Goal: Transaction & Acquisition: Purchase product/service

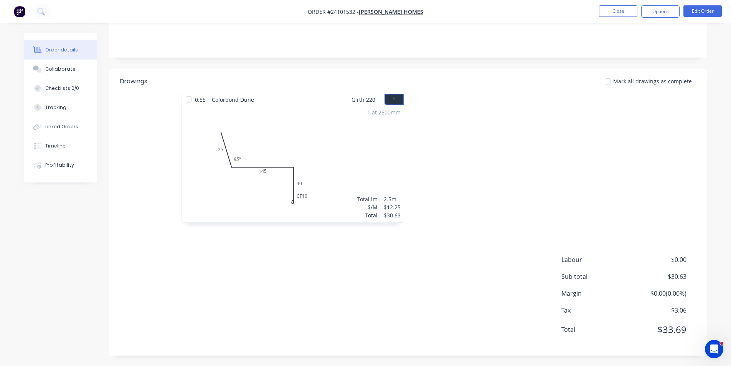
scroll to position [138, 0]
click at [21, 11] on img "button" at bounding box center [20, 12] width 12 height 12
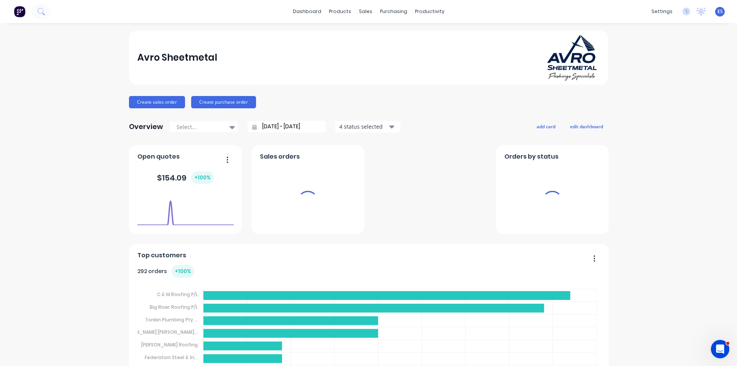
click at [432, 18] on div "dashboard products sales purchasing productivity dashboard products Product Cat…" at bounding box center [368, 11] width 737 height 23
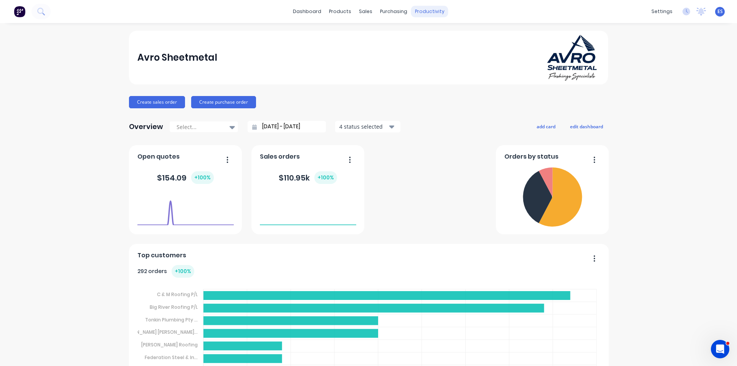
click at [432, 16] on div "productivity" at bounding box center [429, 12] width 37 height 12
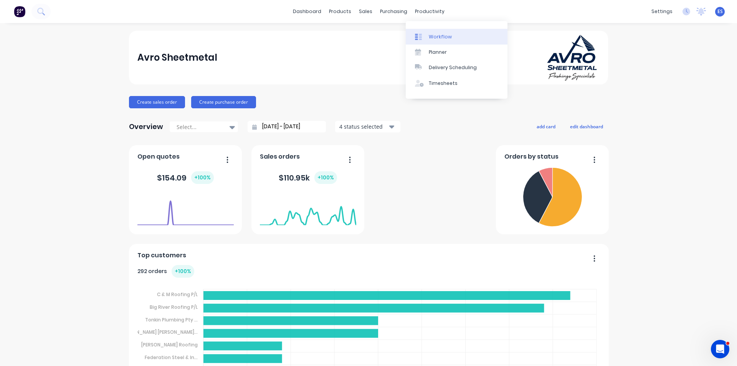
click at [443, 33] on div "Workflow" at bounding box center [440, 36] width 23 height 7
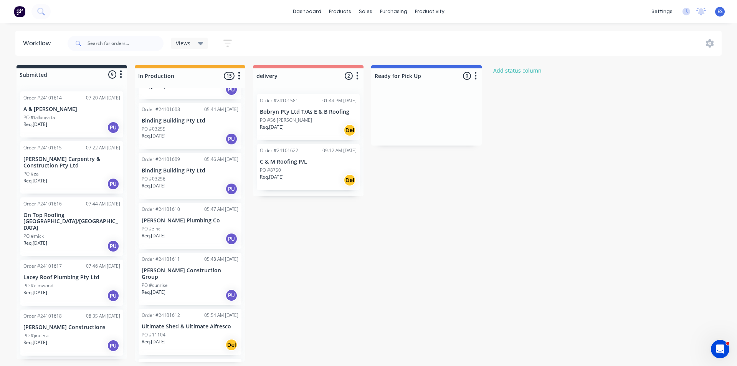
scroll to position [461, 0]
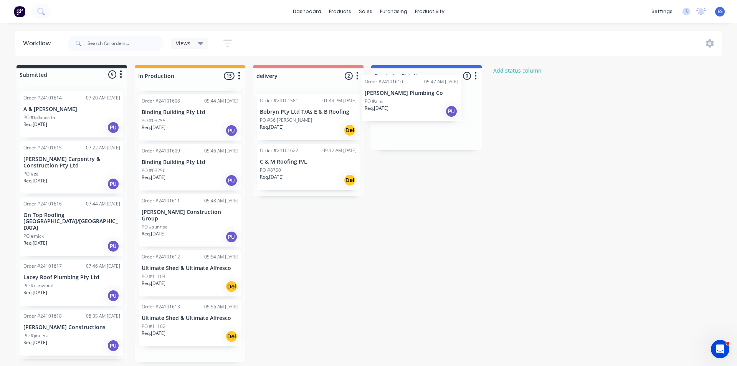
drag, startPoint x: 165, startPoint y: 222, endPoint x: 391, endPoint y: 114, distance: 249.8
click at [391, 114] on div "Submitted 9 Status colour #273444 hex #273444 Save Cancel Summaries Total order…" at bounding box center [355, 213] width 723 height 296
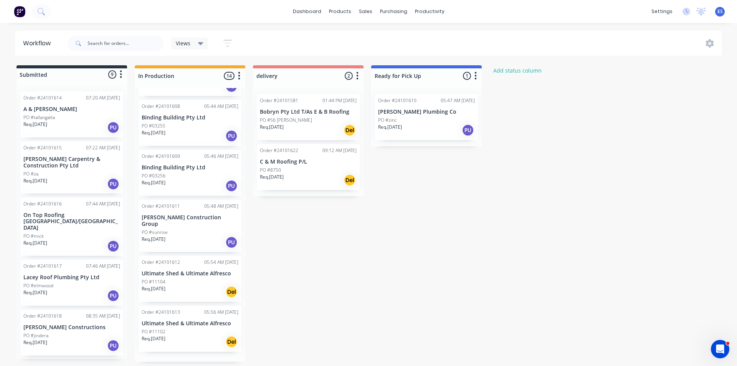
scroll to position [433, 0]
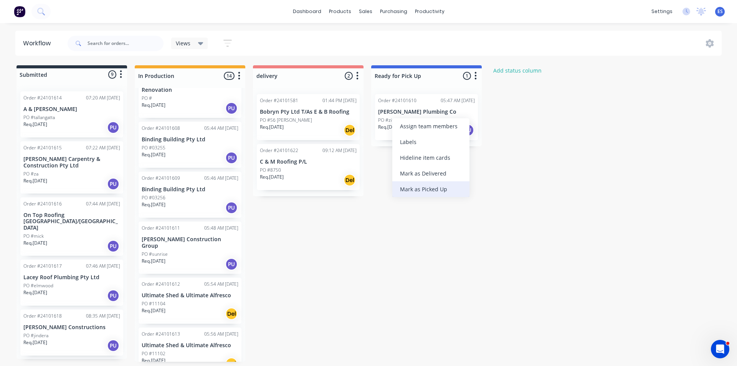
click at [436, 188] on div "Mark as Picked Up" at bounding box center [430, 189] width 77 height 16
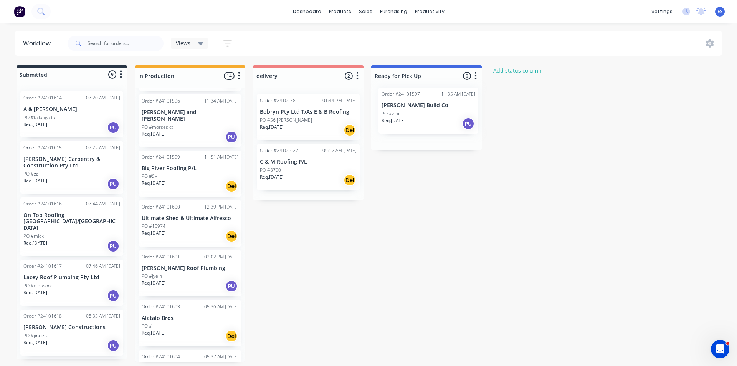
scroll to position [49, 0]
drag, startPoint x: 168, startPoint y: 182, endPoint x: 416, endPoint y: 124, distance: 253.8
click at [416, 124] on div "Submitted 9 Status colour #273444 hex #273444 Save Cancel Summaries Total order…" at bounding box center [355, 213] width 723 height 296
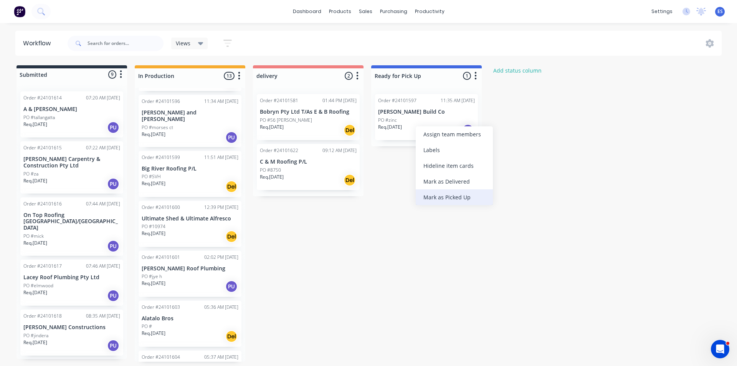
click at [451, 204] on div "Mark as Picked Up" at bounding box center [454, 197] width 77 height 16
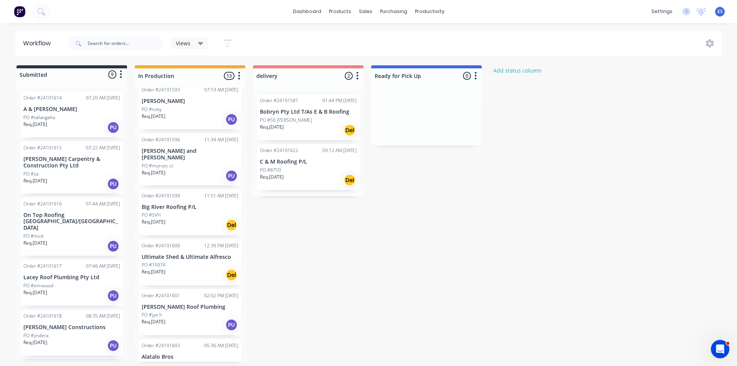
scroll to position [9, 0]
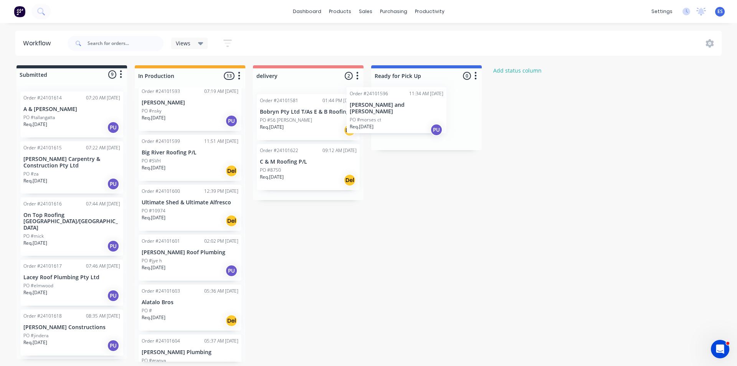
drag, startPoint x: 176, startPoint y: 165, endPoint x: 394, endPoint y: 116, distance: 223.3
click at [394, 116] on div "Submitted 9 Status colour #273444 hex #273444 Save Cancel Summaries Total order…" at bounding box center [355, 213] width 723 height 296
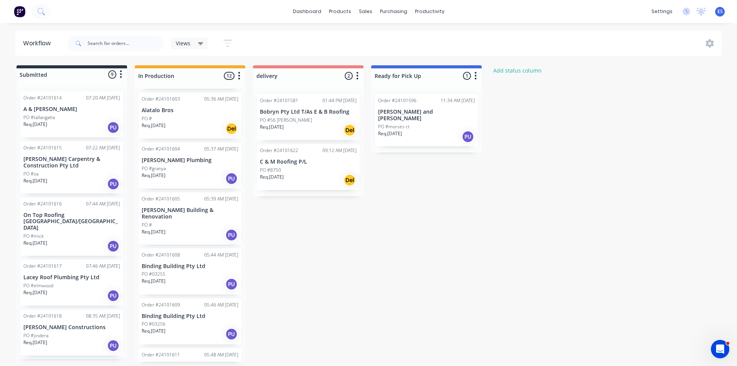
scroll to position [201, 0]
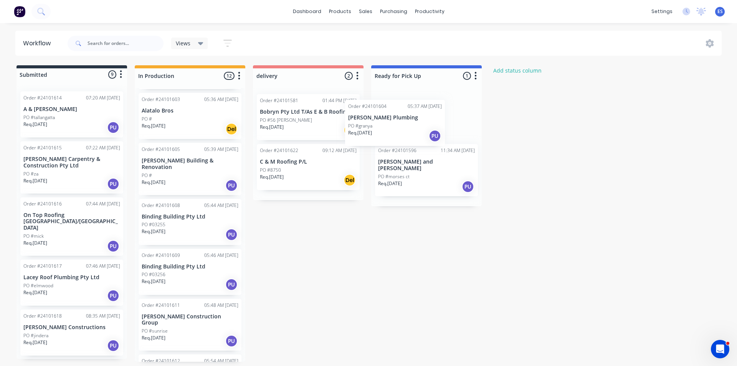
drag, startPoint x: 170, startPoint y: 173, endPoint x: 389, endPoint y: 127, distance: 223.6
click at [389, 127] on div "Submitted 9 Status colour #273444 hex #273444 Save Cancel Summaries Total order…" at bounding box center [355, 213] width 723 height 296
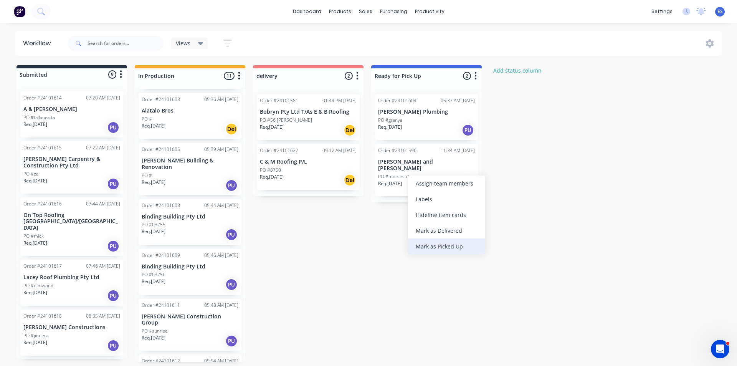
click at [447, 244] on div "Mark as Picked Up" at bounding box center [446, 246] width 77 height 16
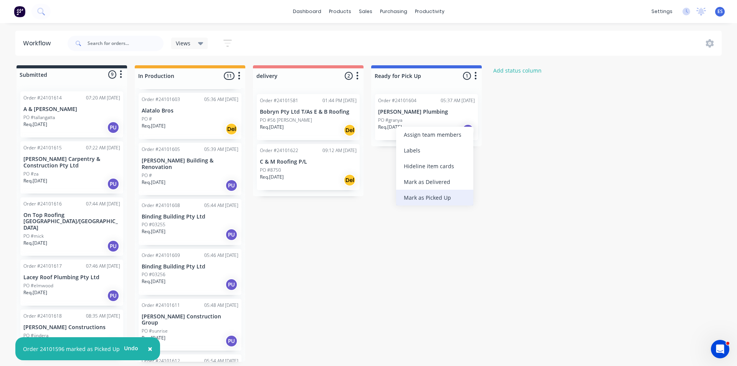
click at [445, 199] on div "Mark as Picked Up" at bounding box center [434, 198] width 77 height 16
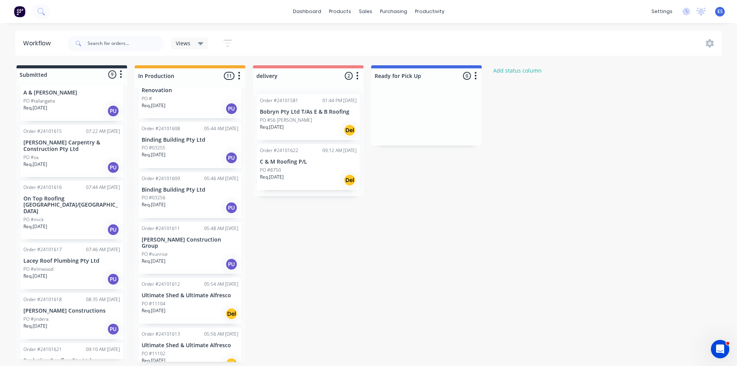
scroll to position [0, 0]
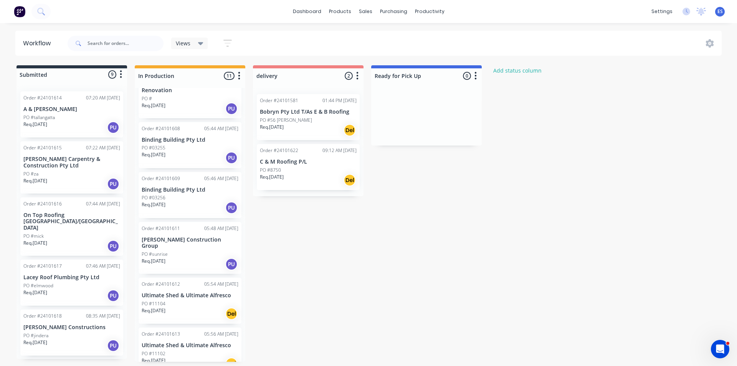
click at [21, 8] on img at bounding box center [20, 12] width 12 height 12
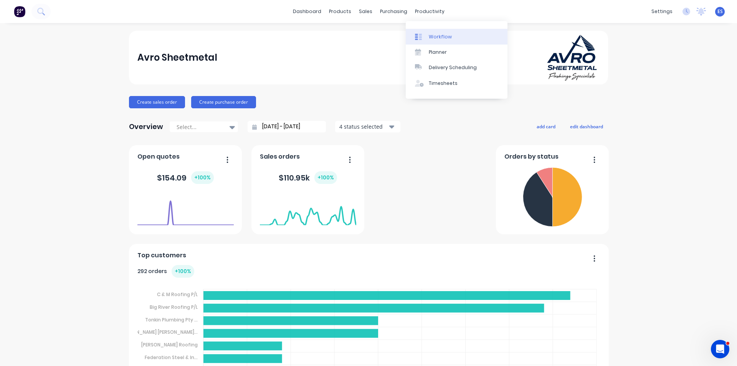
click at [430, 30] on link "Workflow" at bounding box center [457, 36] width 102 height 15
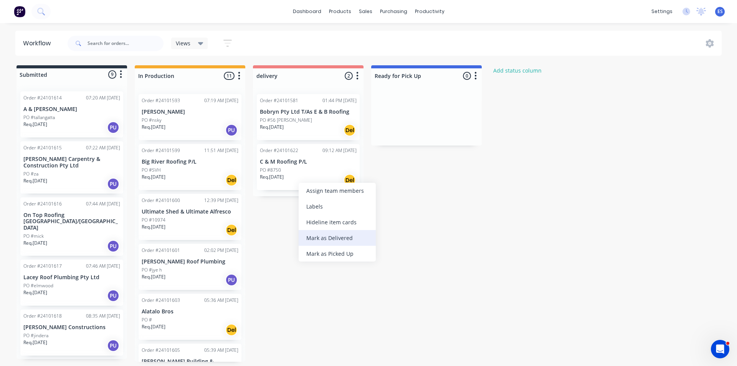
click at [334, 243] on div "Mark as Delivered" at bounding box center [337, 238] width 77 height 16
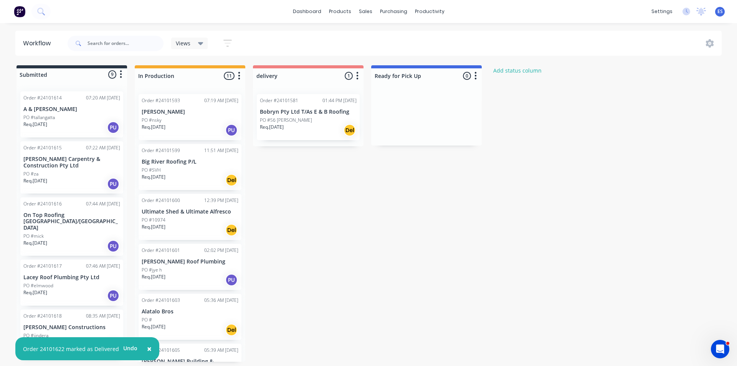
click at [180, 168] on div "PO #SVH" at bounding box center [190, 170] width 97 height 7
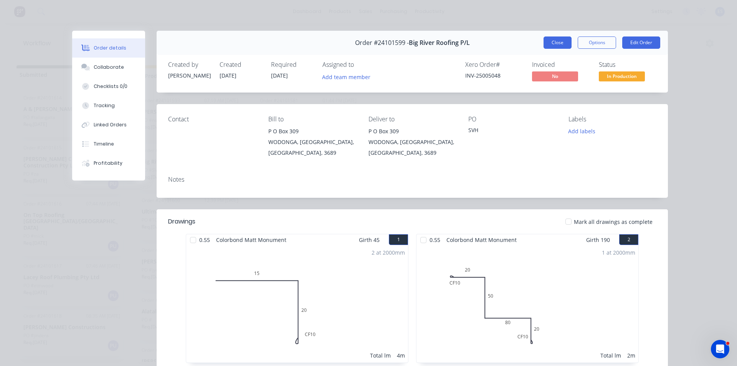
click at [555, 44] on button "Close" at bounding box center [557, 42] width 28 height 12
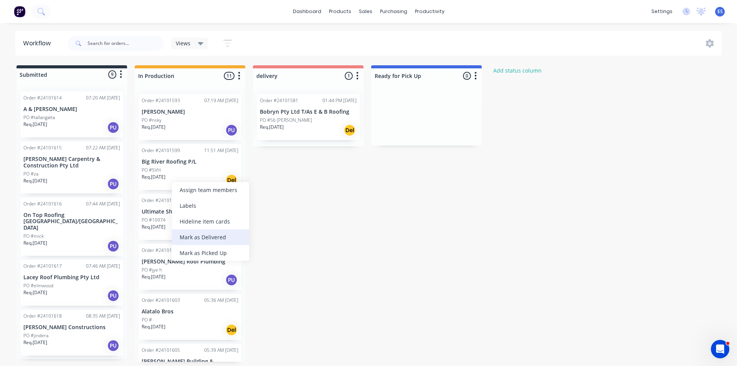
click at [205, 235] on div "Mark as Delivered" at bounding box center [210, 237] width 77 height 16
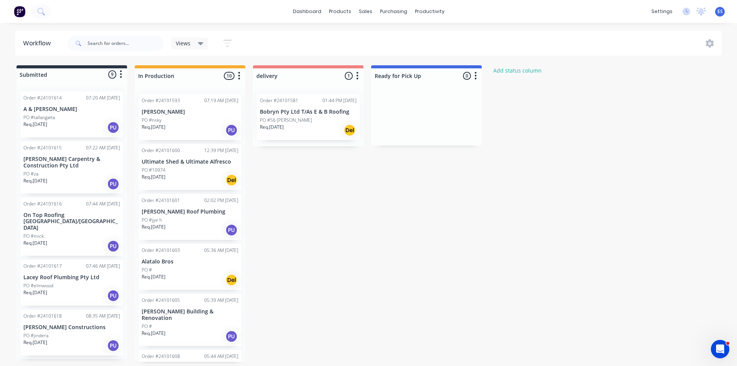
click at [20, 10] on img at bounding box center [20, 12] width 12 height 12
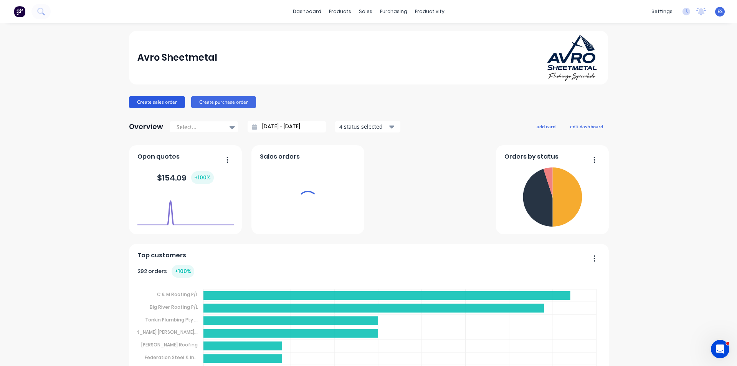
click at [145, 99] on button "Create sales order" at bounding box center [157, 102] width 56 height 12
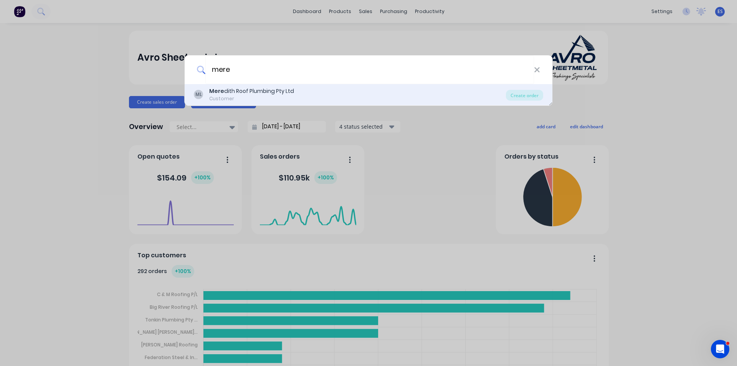
type input "mere"
click at [248, 95] on div "Customer" at bounding box center [251, 98] width 85 height 7
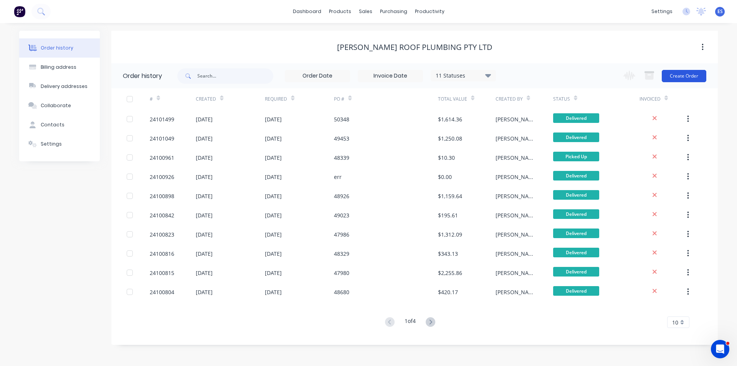
click at [681, 78] on button "Create Order" at bounding box center [684, 76] width 45 height 12
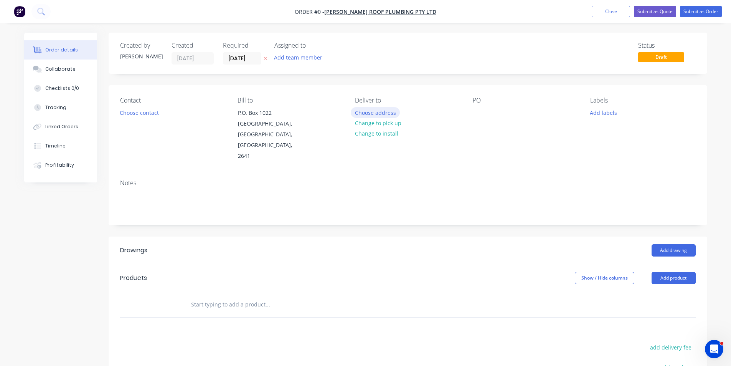
click at [391, 109] on button "Choose address" at bounding box center [375, 112] width 49 height 10
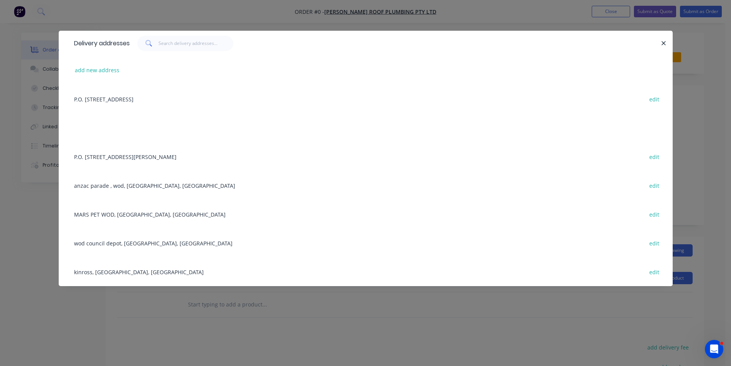
click at [146, 156] on div "P.O. [STREET_ADDRESS][PERSON_NAME] edit" at bounding box center [365, 156] width 591 height 29
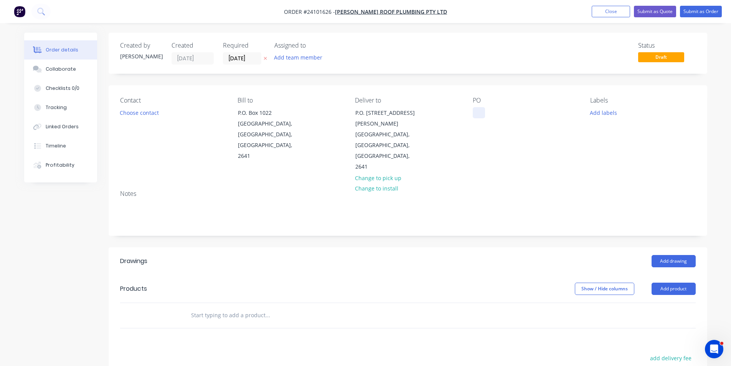
click at [481, 109] on div at bounding box center [479, 112] width 12 height 11
click at [677, 255] on button "Add drawing" at bounding box center [674, 261] width 44 height 12
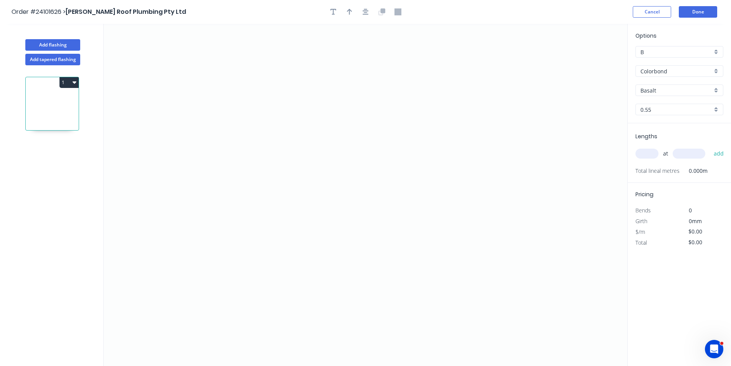
click at [668, 90] on input "Basalt" at bounding box center [677, 90] width 72 height 8
click at [666, 106] on div "Surfmist" at bounding box center [679, 104] width 87 height 13
type input "Surfmist"
click at [296, 176] on icon "0" at bounding box center [366, 195] width 524 height 342
click at [269, 176] on icon "0" at bounding box center [366, 195] width 524 height 342
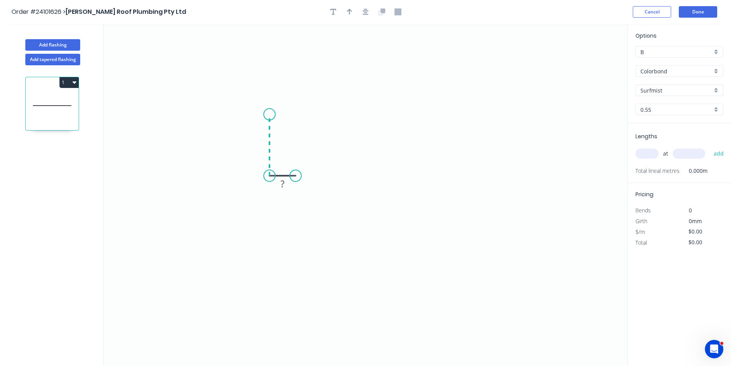
click at [271, 114] on icon "0 ?" at bounding box center [366, 195] width 524 height 342
click at [457, 95] on icon "0 ? ?" at bounding box center [366, 195] width 524 height 342
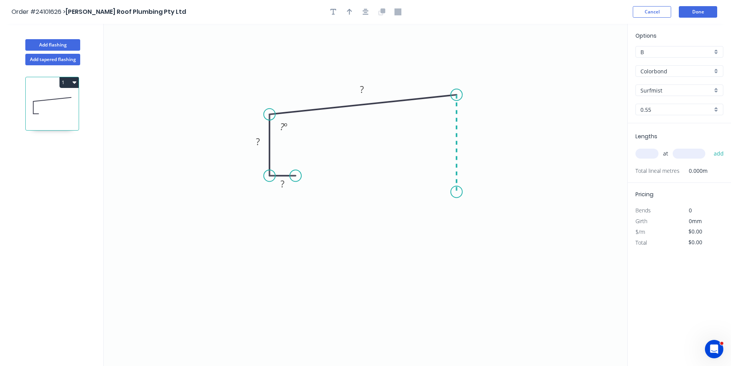
click at [458, 192] on icon "0 ? ? ? ? º" at bounding box center [366, 195] width 524 height 342
click at [441, 182] on icon at bounding box center [449, 187] width 16 height 10
click at [441, 182] on circle at bounding box center [441, 182] width 12 height 12
click at [442, 193] on tspan "?" at bounding box center [443, 192] width 4 height 13
click at [279, 185] on rect at bounding box center [282, 184] width 15 height 11
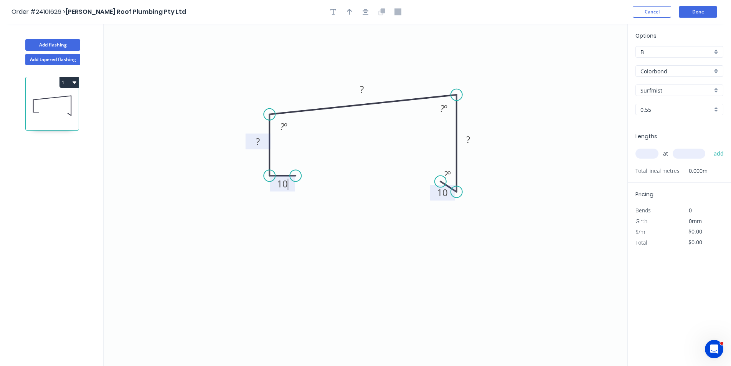
click at [262, 142] on rect at bounding box center [257, 142] width 15 height 11
click at [281, 128] on tspan "?" at bounding box center [282, 126] width 4 height 13
click at [363, 92] on tspan "?" at bounding box center [362, 89] width 4 height 13
click at [445, 113] on tspan "º" at bounding box center [445, 108] width 3 height 13
click at [475, 143] on rect at bounding box center [468, 140] width 15 height 11
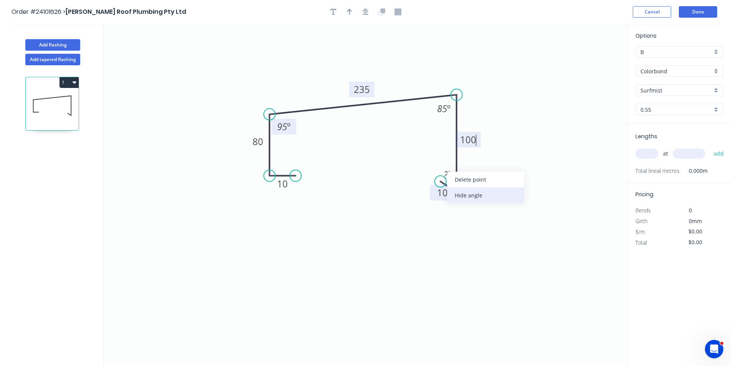
click at [464, 197] on div "Hide angle" at bounding box center [485, 195] width 77 height 16
type input "$17.68"
click at [651, 150] on input "text" at bounding box center [647, 154] width 23 height 10
type input "2"
click at [693, 153] on input "text" at bounding box center [689, 154] width 33 height 10
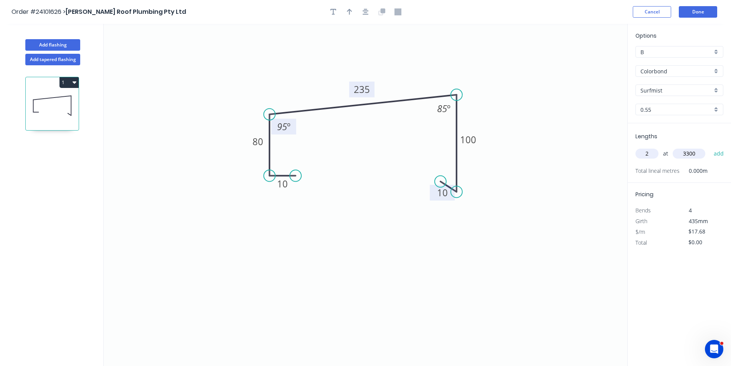
type input "3300"
click at [710, 147] on button "add" at bounding box center [719, 153] width 18 height 13
type input "$116.69"
click at [61, 47] on button "Add flashing" at bounding box center [52, 45] width 55 height 12
type input "$0.00"
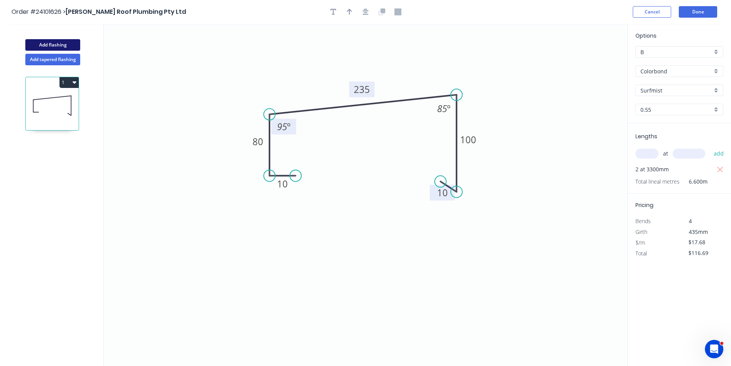
type input "$0.00"
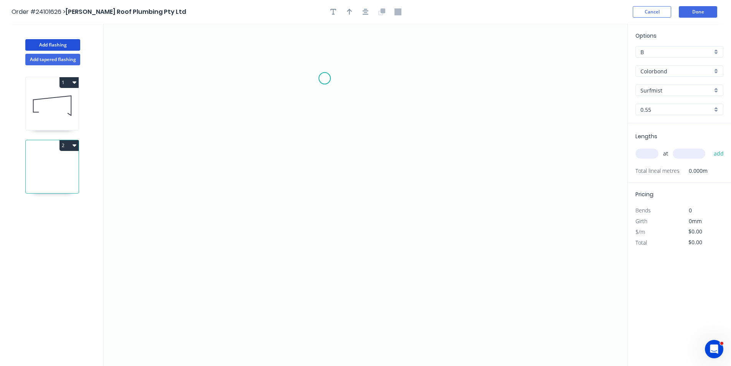
click at [325, 78] on icon "0" at bounding box center [366, 195] width 524 height 342
click at [323, 165] on icon "0" at bounding box center [366, 195] width 524 height 342
click at [471, 182] on icon "0 ?" at bounding box center [366, 195] width 524 height 342
click at [486, 221] on icon "0 ? ? ? º" at bounding box center [366, 195] width 524 height 342
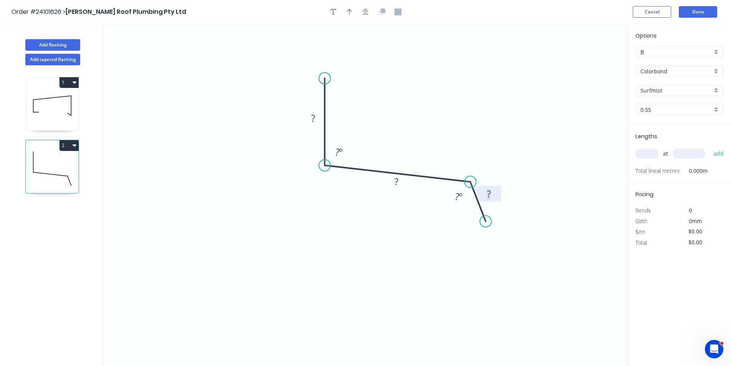
click at [491, 197] on tspan "?" at bounding box center [489, 193] width 4 height 13
click at [467, 220] on div "Hide angle" at bounding box center [499, 223] width 77 height 16
click at [392, 180] on rect at bounding box center [396, 182] width 15 height 11
click at [340, 152] on tspan "º" at bounding box center [340, 151] width 3 height 13
click at [312, 119] on tspan "?" at bounding box center [313, 118] width 4 height 13
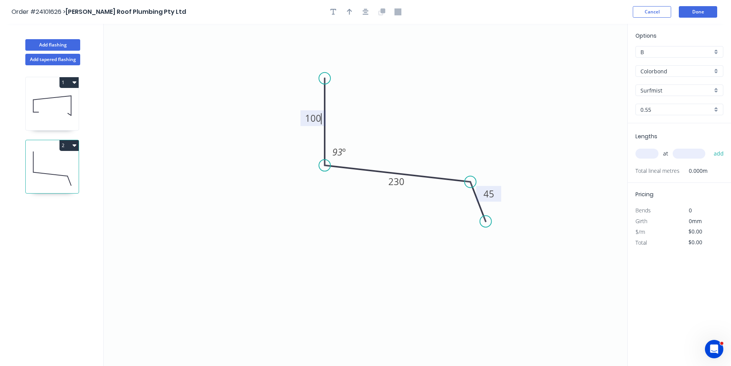
click at [642, 155] on input "text" at bounding box center [647, 154] width 23 height 10
type input "$14.44"
type input "1"
click at [690, 154] on input "text" at bounding box center [689, 154] width 33 height 10
type input "3200"
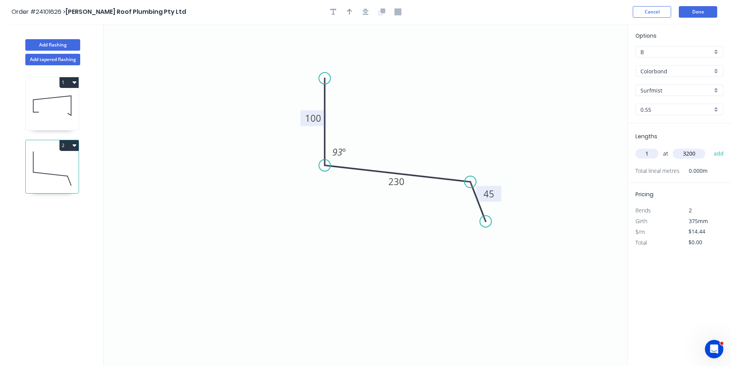
click at [710, 147] on button "add" at bounding box center [719, 153] width 18 height 13
type input "$46.21"
click at [67, 44] on button "Add flashing" at bounding box center [52, 45] width 55 height 12
type input "$0.00"
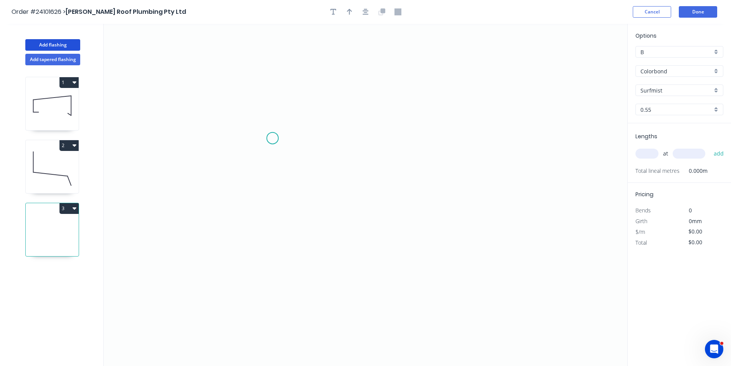
click at [286, 152] on icon "0" at bounding box center [366, 195] width 524 height 342
click at [411, 150] on icon "0" at bounding box center [366, 195] width 524 height 342
click at [412, 224] on icon "0 ?" at bounding box center [366, 195] width 524 height 342
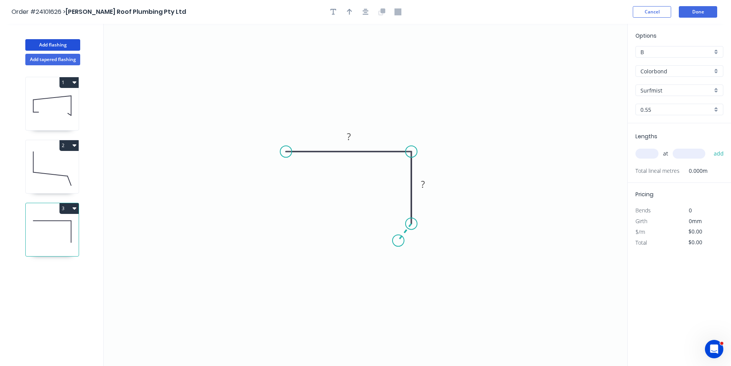
click at [398, 241] on icon "0 ? ?" at bounding box center [366, 195] width 524 height 342
click at [398, 241] on circle at bounding box center [399, 241] width 12 height 12
click at [412, 236] on tspan "?" at bounding box center [414, 235] width 4 height 13
click at [424, 187] on tspan "?" at bounding box center [423, 184] width 4 height 13
click at [345, 137] on rect at bounding box center [348, 137] width 15 height 11
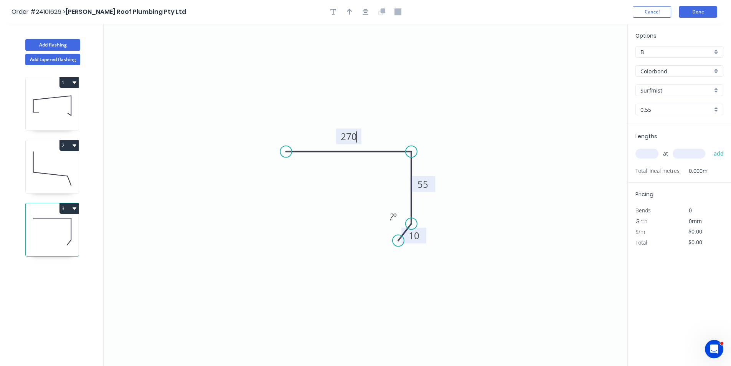
click at [653, 154] on input "text" at bounding box center [647, 154] width 23 height 10
type input "$13.11"
type input "1"
click at [682, 157] on input "text" at bounding box center [689, 154] width 33 height 10
type input "3200"
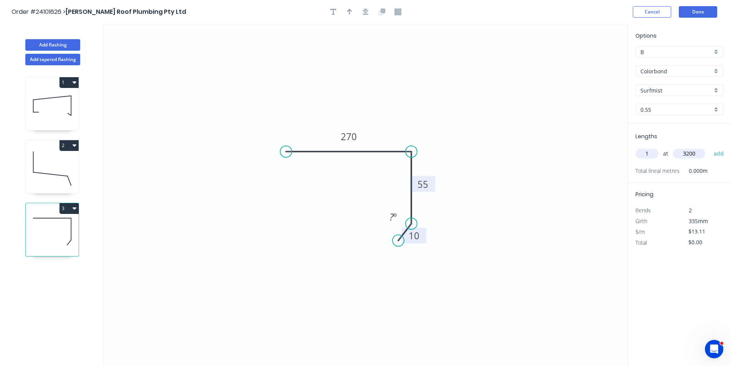
click at [710, 147] on button "add" at bounding box center [719, 153] width 18 height 13
type input "$41.95"
click at [52, 45] on button "Add flashing" at bounding box center [52, 45] width 55 height 12
type input "$0.00"
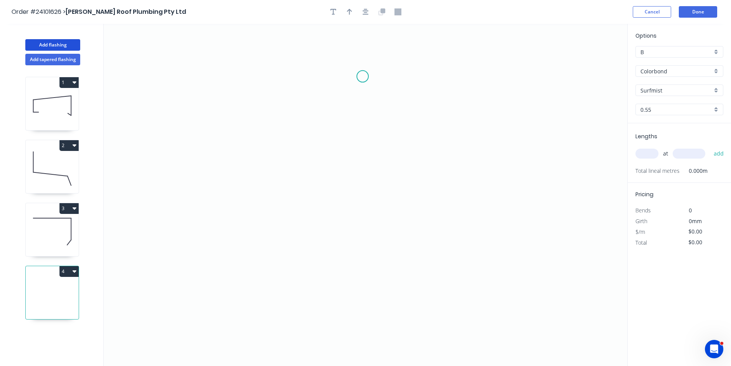
click at [365, 75] on icon "0" at bounding box center [366, 195] width 524 height 342
click at [366, 168] on icon "0" at bounding box center [366, 195] width 524 height 342
click at [329, 169] on icon "0 ?" at bounding box center [366, 195] width 524 height 342
click at [325, 260] on icon "0 ? ?" at bounding box center [366, 195] width 524 height 342
click at [342, 275] on icon "0 ? ? ?" at bounding box center [366, 195] width 524 height 342
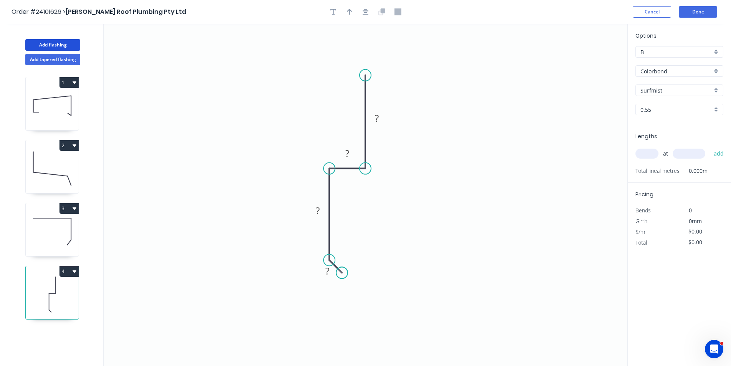
click at [342, 275] on circle at bounding box center [342, 273] width 12 height 12
click at [325, 275] on rect at bounding box center [327, 271] width 15 height 11
click at [348, 154] on tspan "?" at bounding box center [347, 153] width 4 height 13
click at [375, 122] on tspan "?" at bounding box center [377, 118] width 4 height 13
click at [319, 215] on tspan "?" at bounding box center [318, 210] width 4 height 13
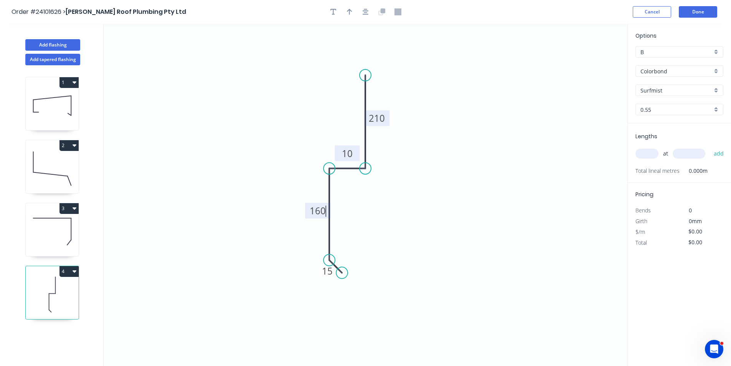
click at [649, 150] on input "text" at bounding box center [647, 154] width 23 height 10
type input "$15.40"
type input "1"
click at [690, 157] on input "text" at bounding box center [689, 154] width 33 height 10
type input "3200"
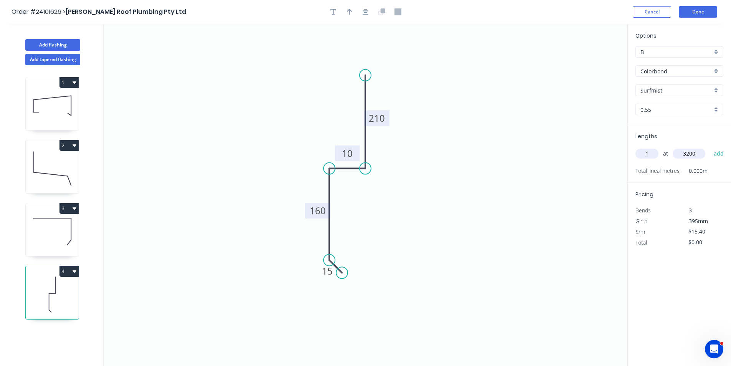
click at [710, 147] on button "add" at bounding box center [719, 153] width 18 height 13
type input "$49.28"
click at [46, 41] on button "Add flashing" at bounding box center [52, 45] width 55 height 12
type input "$0.00"
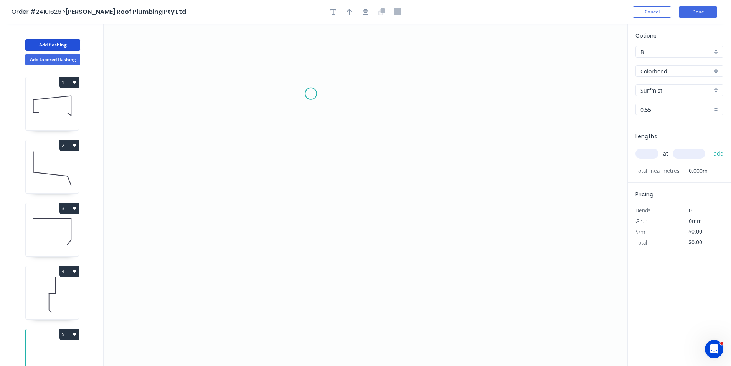
click at [309, 95] on icon "0" at bounding box center [366, 195] width 524 height 342
click at [405, 139] on icon "0" at bounding box center [366, 195] width 524 height 342
click at [404, 246] on icon "0 ?" at bounding box center [366, 195] width 524 height 342
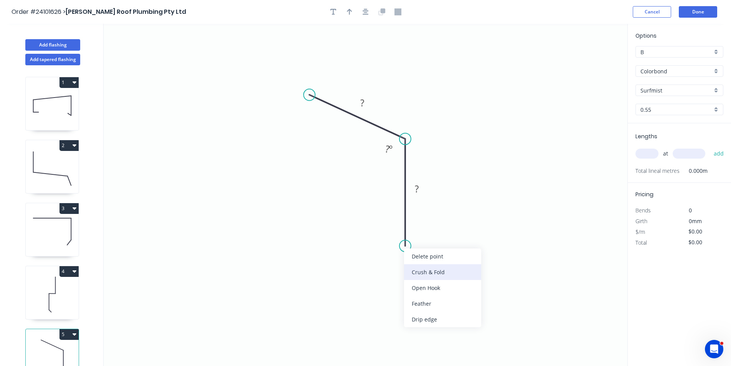
click at [419, 270] on div "Crush & Fold" at bounding box center [442, 272] width 77 height 16
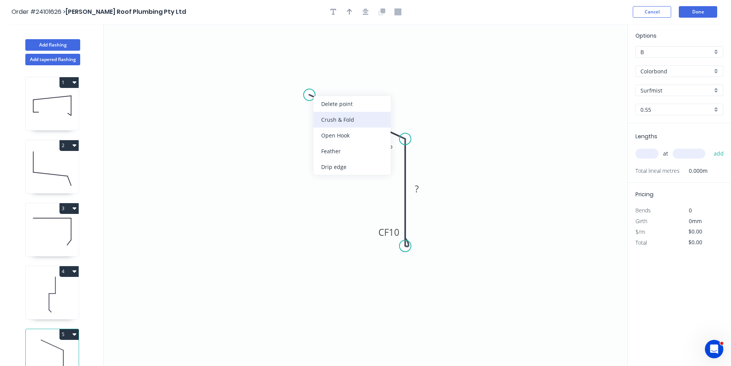
click at [326, 116] on div "Crush & Fold" at bounding box center [352, 120] width 77 height 16
click at [325, 120] on div "Flip bend" at bounding box center [347, 119] width 77 height 16
click at [362, 98] on tspan "?" at bounding box center [362, 102] width 4 height 13
click at [418, 188] on tspan "?" at bounding box center [417, 188] width 4 height 13
click at [641, 151] on input "text" at bounding box center [647, 154] width 23 height 10
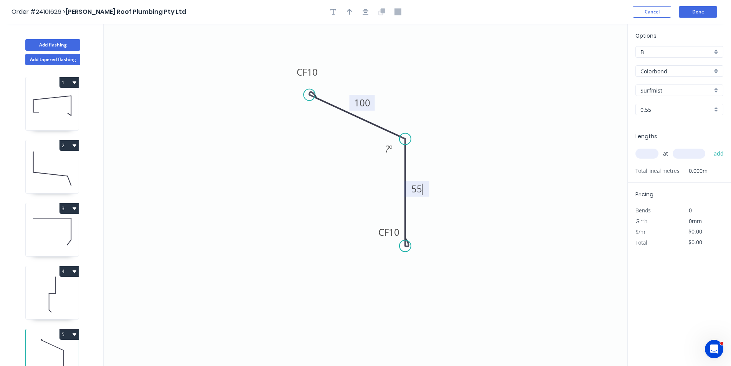
type input "$10.08"
type input "1"
click at [693, 154] on input "text" at bounding box center [689, 154] width 33 height 10
type input "2200"
click at [710, 147] on button "add" at bounding box center [719, 153] width 18 height 13
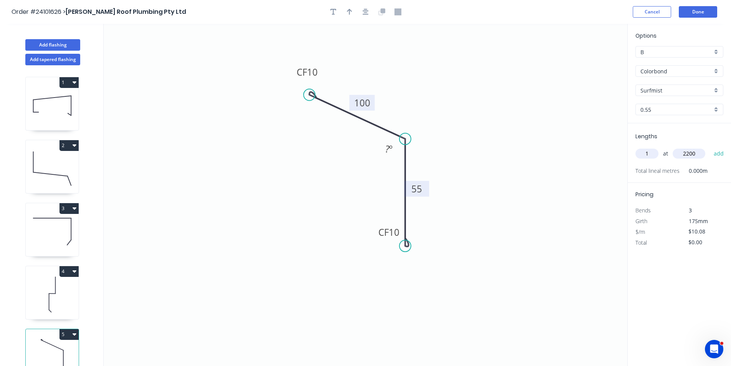
type input "$22.18"
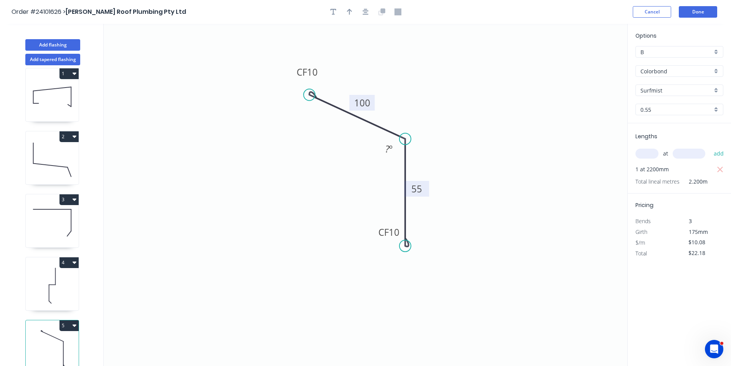
scroll to position [17, 0]
click at [661, 89] on input "Surfmist" at bounding box center [677, 90] width 72 height 8
click at [661, 104] on div "Wallaby" at bounding box center [679, 104] width 87 height 13
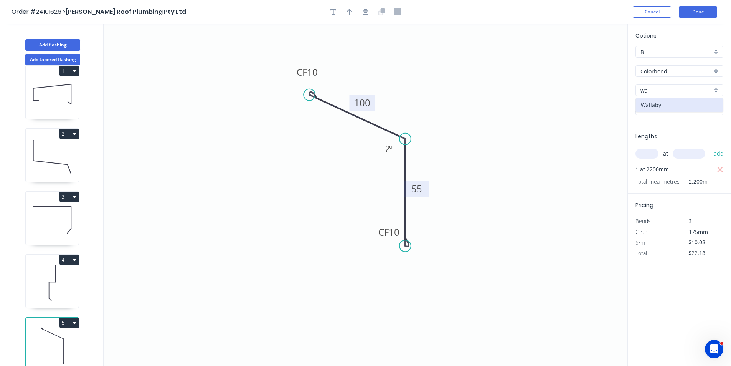
type input "Wallaby"
click at [66, 317] on button "5" at bounding box center [68, 322] width 19 height 11
click at [50, 336] on div "Duplicate" at bounding box center [42, 341] width 59 height 11
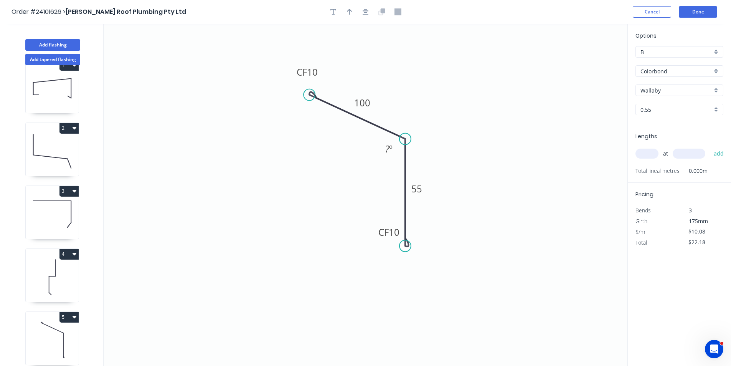
type input "$0.00"
click at [373, 105] on rect at bounding box center [361, 103] width 25 height 16
click at [365, 104] on tspan "100" at bounding box center [362, 102] width 16 height 13
click at [421, 191] on tspan "55" at bounding box center [416, 188] width 11 height 13
click at [643, 152] on input "text" at bounding box center [647, 154] width 23 height 10
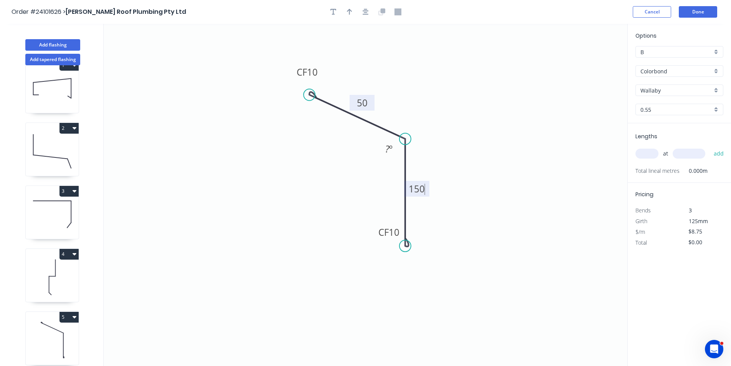
type input "$11.14"
type input "1"
click at [700, 154] on input "text" at bounding box center [689, 154] width 33 height 10
type input "2200"
click at [710, 147] on button "add" at bounding box center [719, 153] width 18 height 13
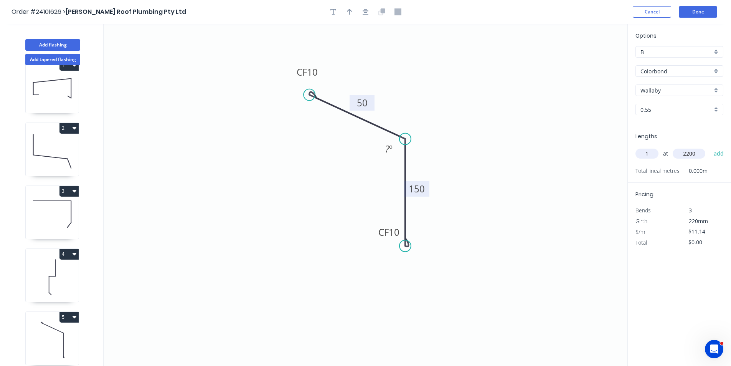
type input "$24.51"
click at [385, 149] on rect at bounding box center [389, 149] width 15 height 11
click at [537, 129] on icon "0 CF 10 50 CF 10 150 95 º" at bounding box center [366, 195] width 524 height 342
click at [704, 14] on button "Done" at bounding box center [698, 12] width 38 height 12
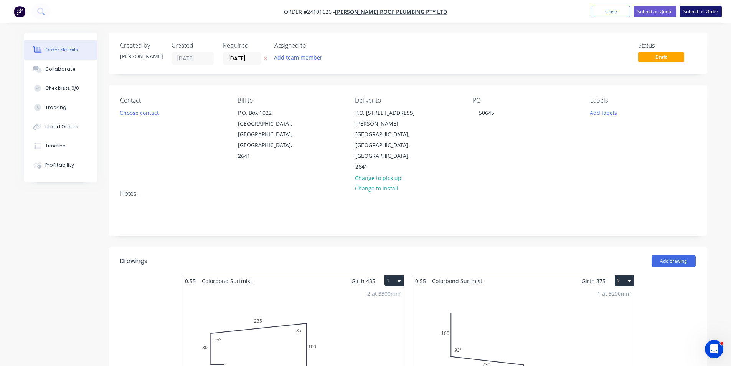
click at [699, 13] on button "Submit as Order" at bounding box center [701, 12] width 42 height 12
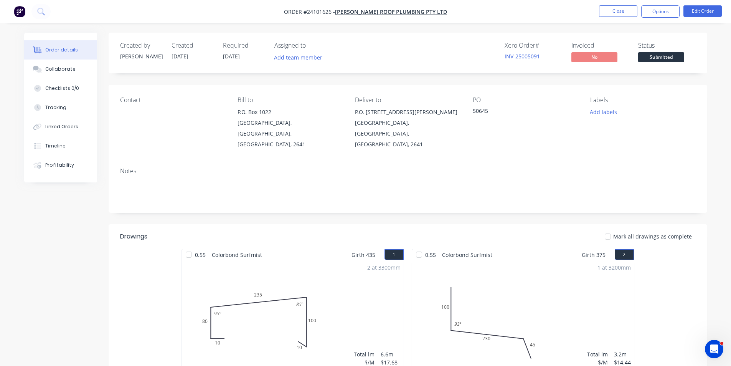
click at [21, 16] on img "button" at bounding box center [20, 12] width 12 height 12
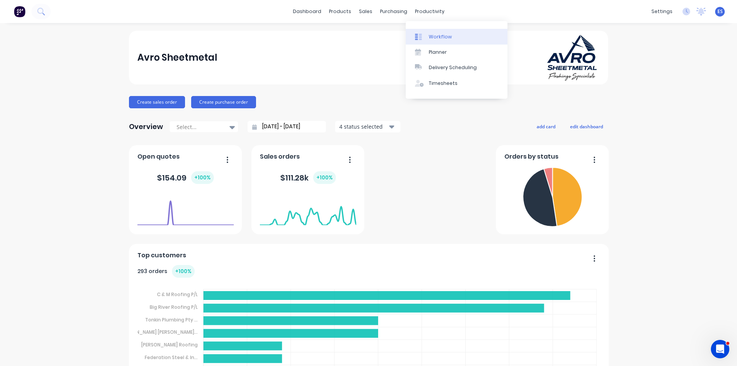
click at [430, 37] on div "Workflow" at bounding box center [440, 36] width 23 height 7
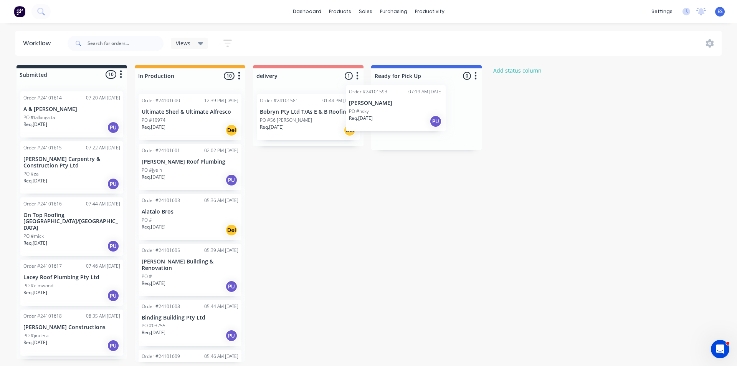
drag, startPoint x: 190, startPoint y: 126, endPoint x: 438, endPoint y: 122, distance: 248.0
click at [437, 122] on div "Submitted 10 Status colour #273444 hex #273444 Save Cancel Summaries Total orde…" at bounding box center [355, 213] width 723 height 296
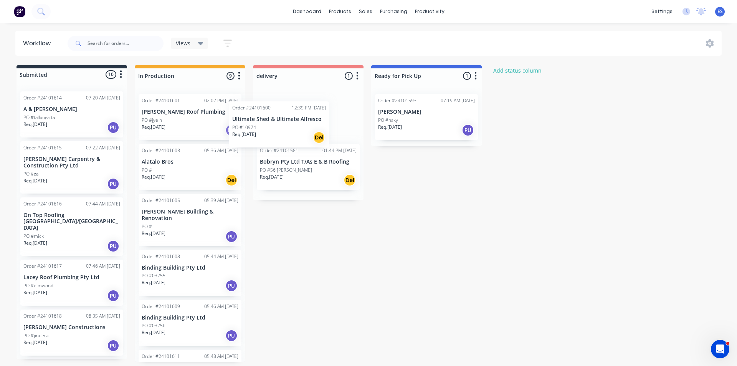
drag, startPoint x: 174, startPoint y: 129, endPoint x: 271, endPoint y: 136, distance: 97.4
click at [271, 136] on div "Submitted 10 Status colour #273444 hex #273444 Save Cancel Summaries Total orde…" at bounding box center [355, 213] width 723 height 296
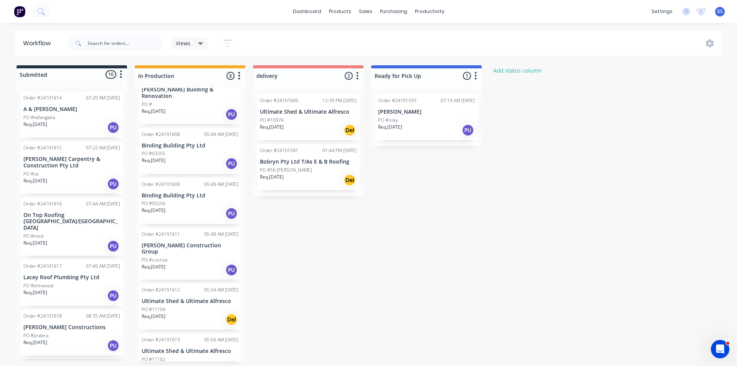
scroll to position [134, 0]
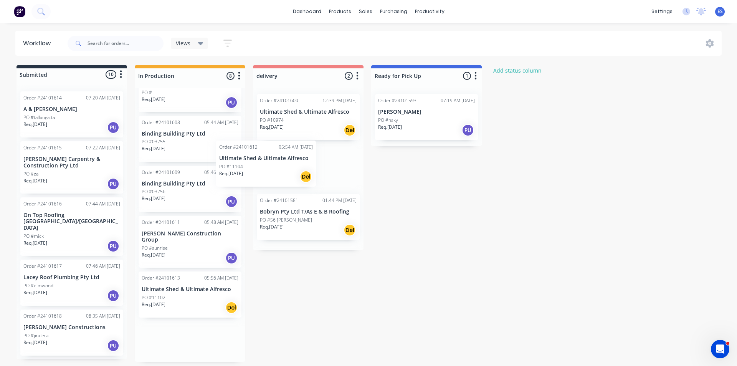
drag, startPoint x: 167, startPoint y: 289, endPoint x: 265, endPoint y: 139, distance: 179.5
click at [265, 139] on div "Submitted 10 Status colour #273444 hex #273444 Save Cancel Summaries Total orde…" at bounding box center [355, 213] width 723 height 296
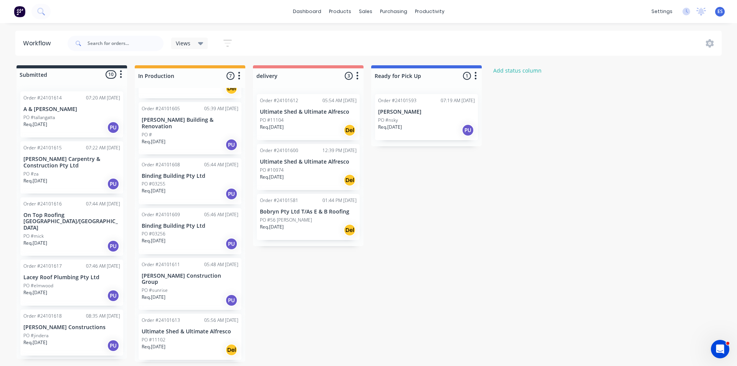
scroll to position [84, 0]
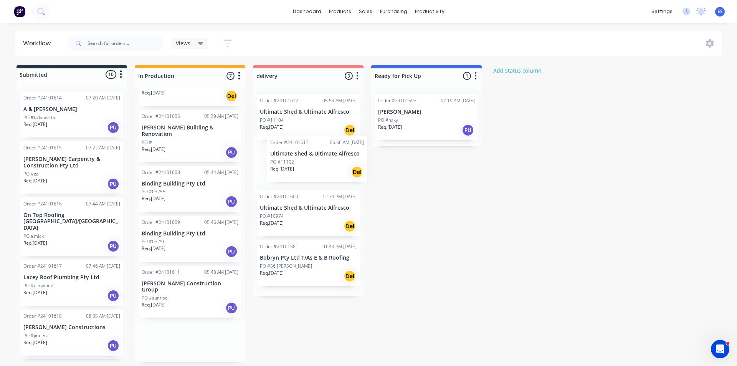
drag, startPoint x: 187, startPoint y: 337, endPoint x: 330, endPoint y: 131, distance: 250.8
click at [330, 131] on div "Submitted 10 Status colour #273444 hex #273444 Save Cancel Summaries Total orde…" at bounding box center [355, 213] width 723 height 296
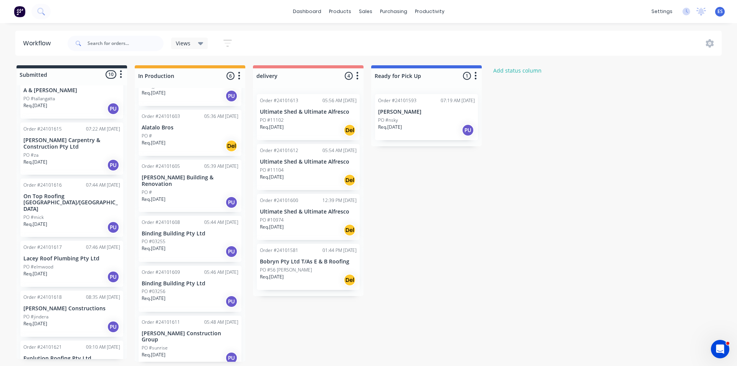
scroll to position [0, 0]
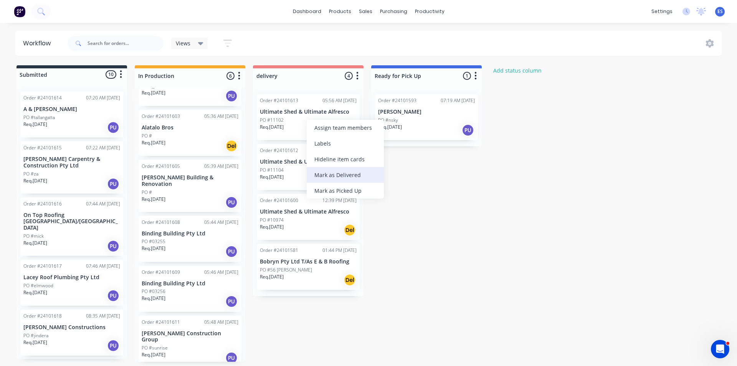
click at [343, 177] on div "Mark as Delivered" at bounding box center [345, 175] width 77 height 16
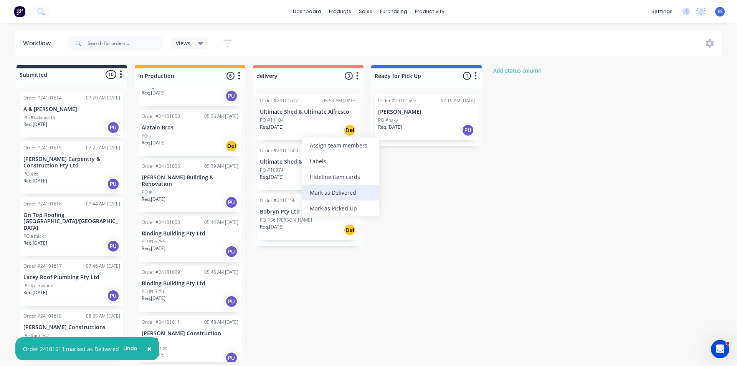
click at [333, 192] on div "Mark as Delivered" at bounding box center [340, 193] width 77 height 16
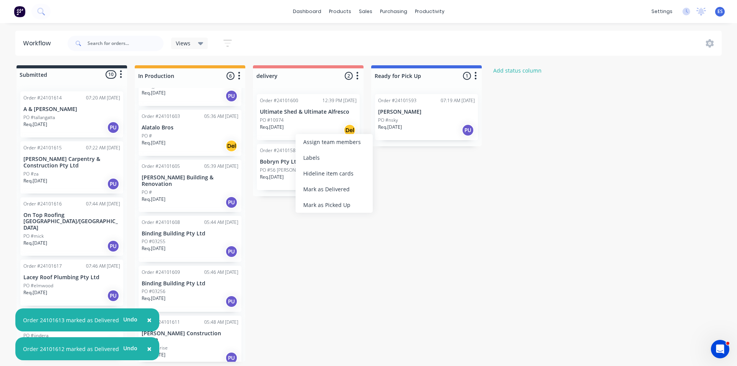
click at [327, 191] on div "Mark as Delivered" at bounding box center [334, 189] width 77 height 16
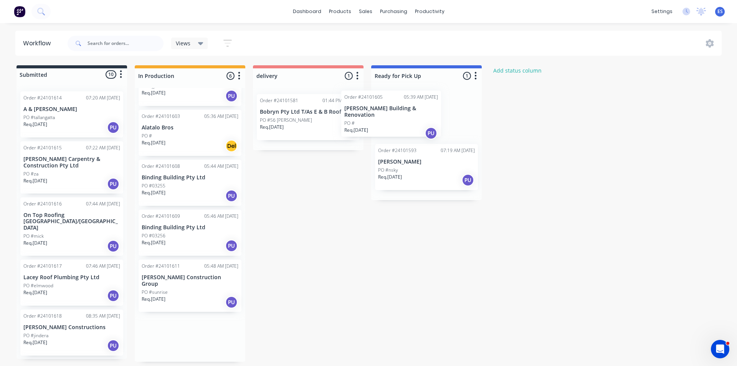
drag, startPoint x: 165, startPoint y: 193, endPoint x: 371, endPoint y: 124, distance: 217.1
click at [371, 124] on div "Submitted 10 Status colour #273444 hex #273444 Save Cancel Summaries Total orde…" at bounding box center [355, 213] width 723 height 296
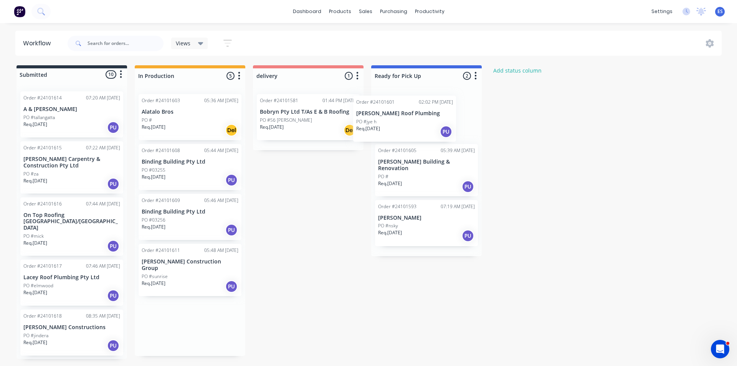
drag, startPoint x: 177, startPoint y: 125, endPoint x: 394, endPoint y: 126, distance: 217.6
click at [394, 126] on div "Submitted 10 Status colour #273444 hex #273444 Save Cancel Summaries Total orde…" at bounding box center [355, 212] width 723 height 294
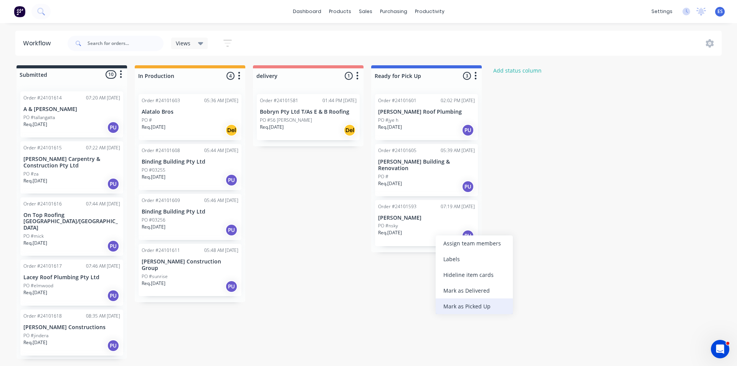
click at [474, 310] on div "Mark as Picked Up" at bounding box center [474, 306] width 77 height 16
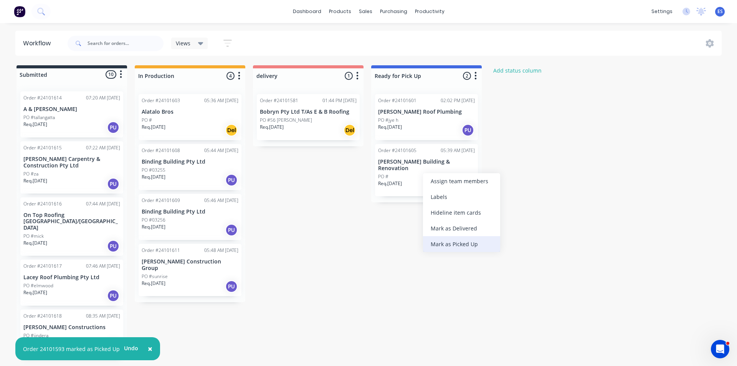
click at [461, 242] on div "Mark as Picked Up" at bounding box center [461, 244] width 77 height 16
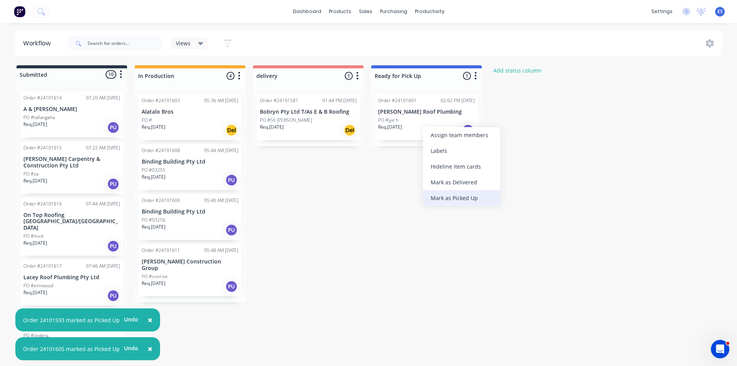
click at [446, 196] on div "Mark as Picked Up" at bounding box center [461, 198] width 77 height 16
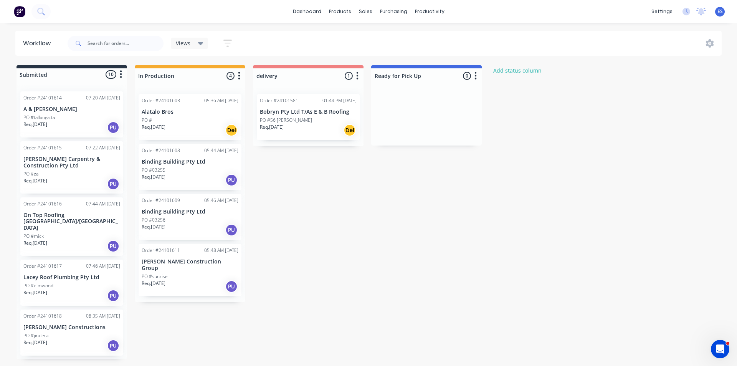
click at [15, 12] on img at bounding box center [20, 12] width 12 height 12
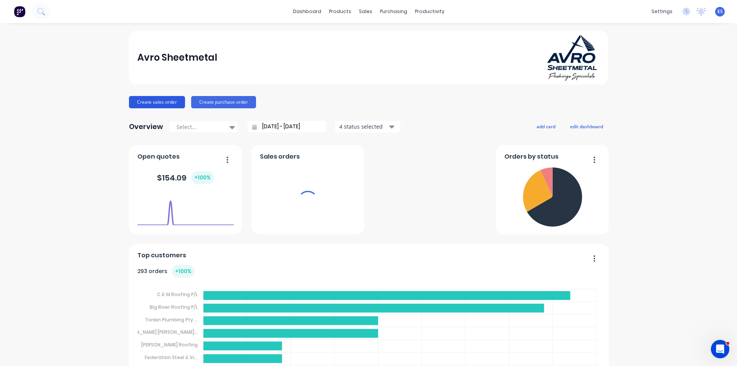
click at [148, 102] on button "Create sales order" at bounding box center [157, 102] width 56 height 12
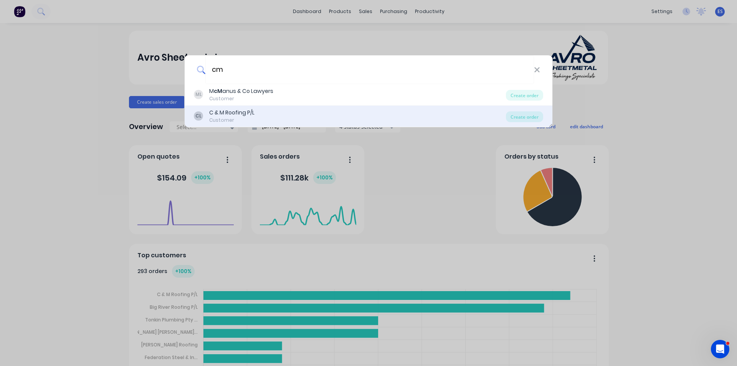
type input "cm"
click at [256, 120] on div "CL C & M Roofing P/L Customer" at bounding box center [350, 116] width 312 height 15
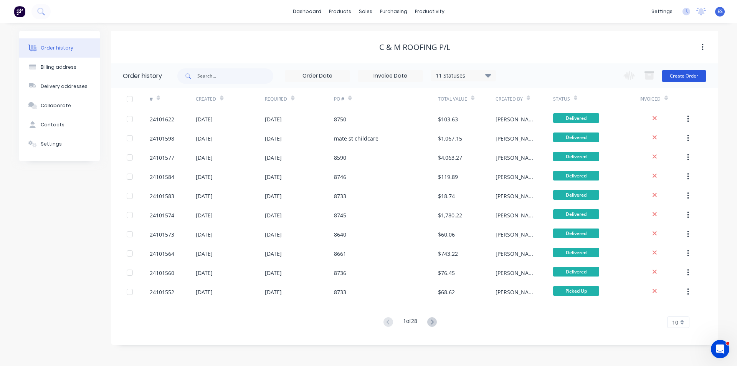
click at [681, 76] on button "Create Order" at bounding box center [684, 76] width 45 height 12
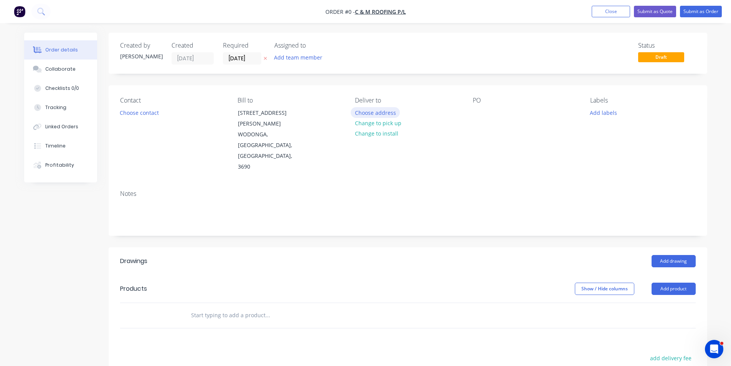
click at [372, 113] on button "Choose address" at bounding box center [375, 112] width 49 height 10
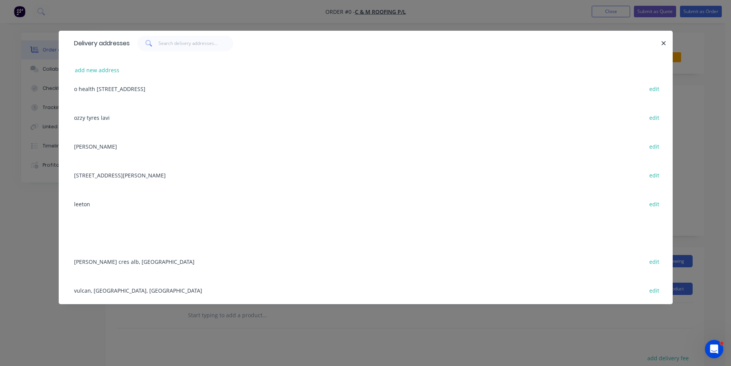
scroll to position [307, 0]
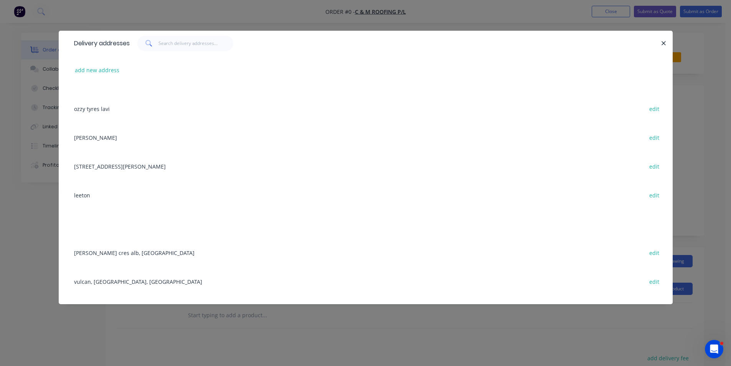
click at [98, 170] on div "[STREET_ADDRESS][PERSON_NAME]" at bounding box center [365, 166] width 591 height 29
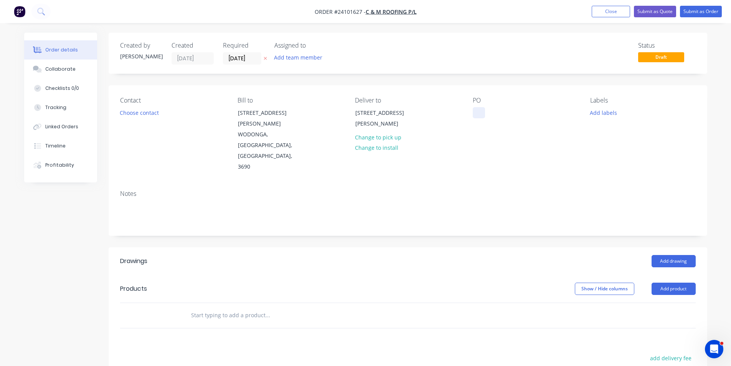
click at [480, 115] on div at bounding box center [479, 112] width 12 height 11
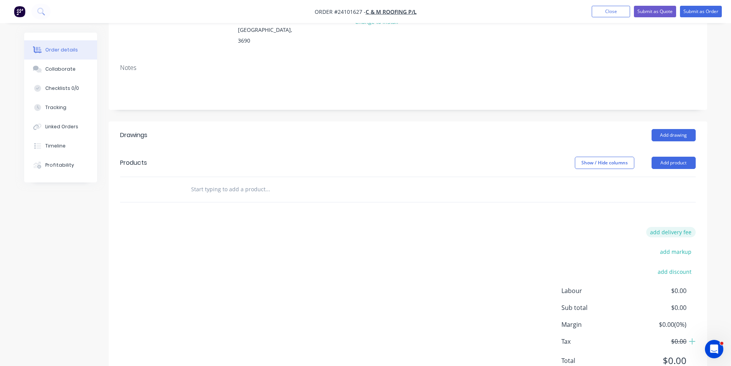
click at [680, 227] on button "add delivery fee" at bounding box center [671, 232] width 50 height 10
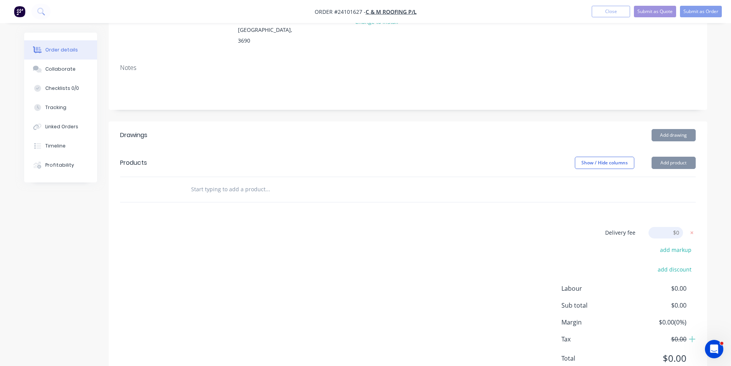
scroll to position [124, 0]
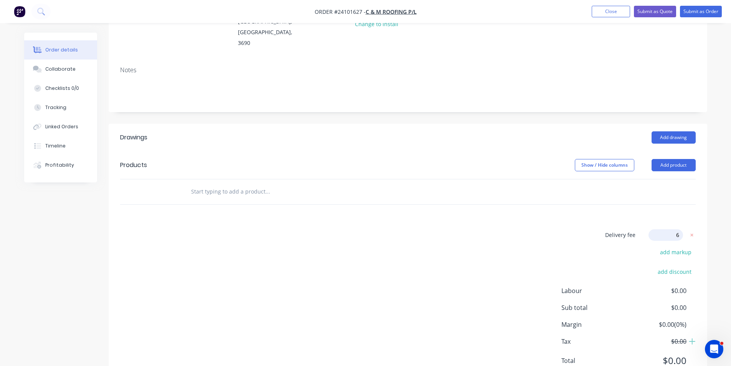
type input "60"
click at [534, 229] on div "Delivery fee Delivery fee Delivery fee name (Optional) 60 60 $0 add markup add …" at bounding box center [408, 302] width 576 height 146
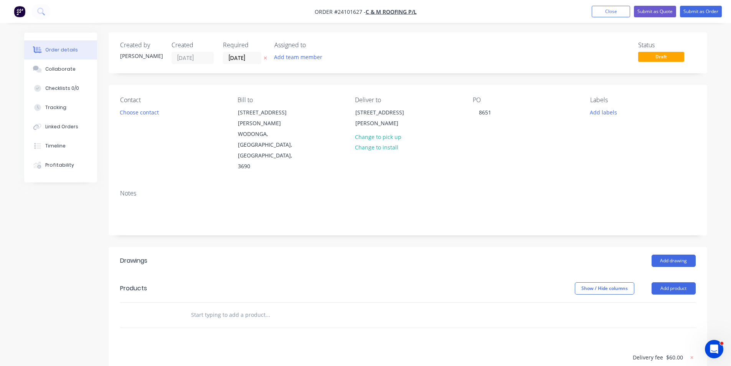
scroll to position [0, 0]
click at [670, 255] on button "Add drawing" at bounding box center [674, 261] width 44 height 12
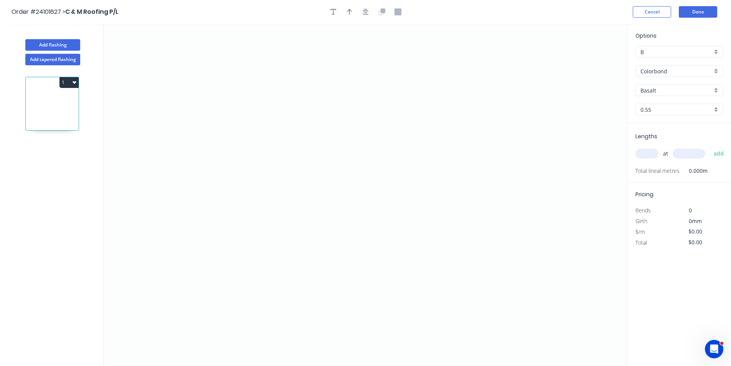
click at [673, 88] on input "Basalt" at bounding box center [677, 90] width 72 height 8
click at [672, 100] on div "Woodland Grey" at bounding box center [679, 104] width 87 height 13
type input "Woodland Grey"
click at [472, 154] on icon "0" at bounding box center [366, 195] width 524 height 342
click at [449, 120] on icon at bounding box center [460, 137] width 23 height 34
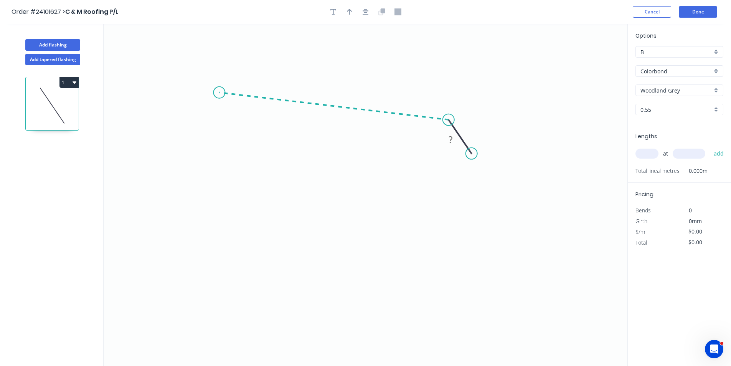
click at [219, 92] on icon "0 ?" at bounding box center [366, 195] width 524 height 342
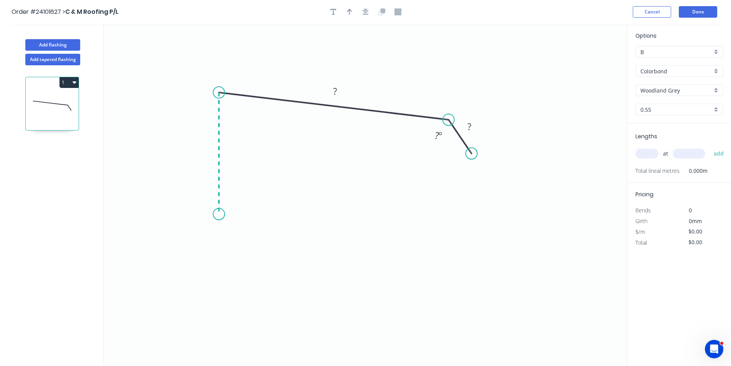
click at [219, 214] on icon "0 ? ? ? º" at bounding box center [366, 195] width 524 height 342
click at [302, 213] on icon "0 ? ? ? ? º ? º" at bounding box center [366, 195] width 524 height 342
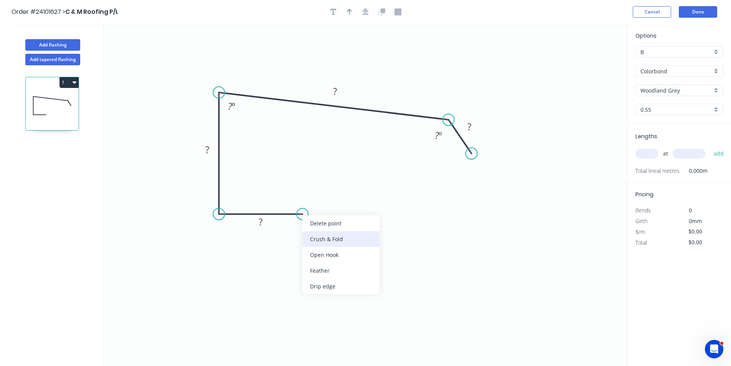
click at [309, 234] on div "Crush & Fold" at bounding box center [340, 239] width 77 height 16
click at [467, 130] on tspan "?" at bounding box center [469, 126] width 4 height 13
click at [324, 94] on rect at bounding box center [335, 91] width 25 height 16
click at [340, 97] on rect at bounding box center [335, 91] width 25 height 16
click at [336, 92] on tspan "?" at bounding box center [335, 91] width 4 height 13
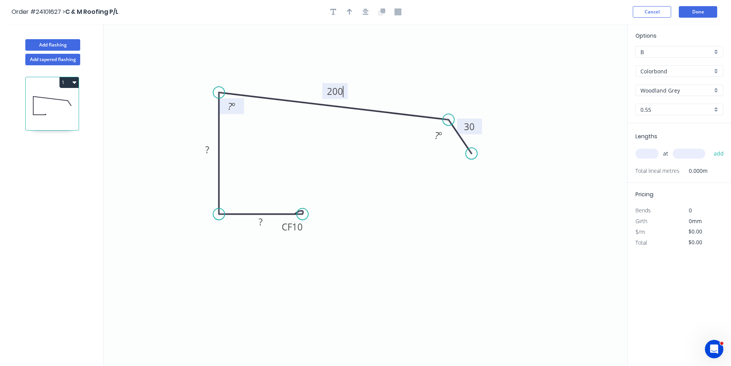
click at [232, 107] on tspan "º" at bounding box center [233, 106] width 3 height 13
click at [211, 149] on rect at bounding box center [207, 150] width 15 height 11
click at [254, 219] on rect at bounding box center [260, 222] width 15 height 11
click at [413, 257] on icon "0 CF 10 130 240 200 30 ? º 88 º" at bounding box center [366, 195] width 524 height 342
type input "$26.98"
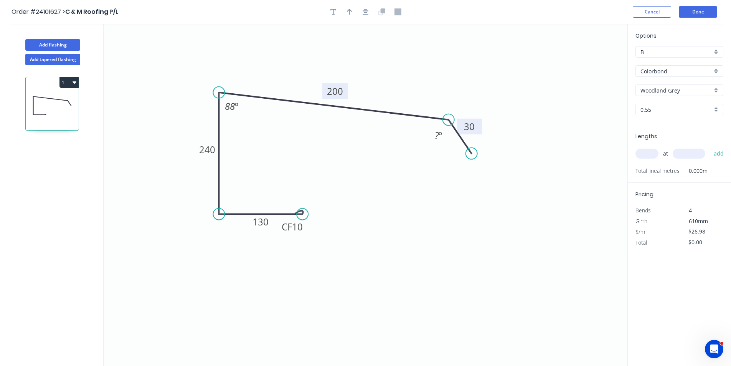
click at [642, 152] on input "text" at bounding box center [647, 154] width 23 height 10
type input "6"
click at [693, 154] on input "text" at bounding box center [689, 154] width 33 height 10
type input "5800"
click at [710, 147] on button "add" at bounding box center [719, 153] width 18 height 13
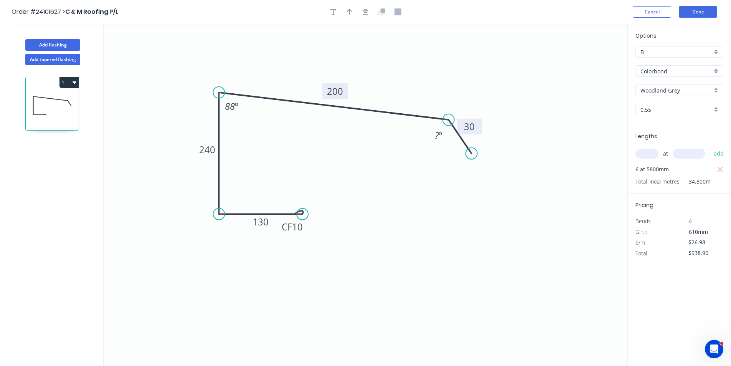
click at [73, 83] on icon "button" at bounding box center [75, 82] width 4 height 6
click at [59, 99] on div "Duplicate" at bounding box center [42, 101] width 59 height 11
type input "$0.00"
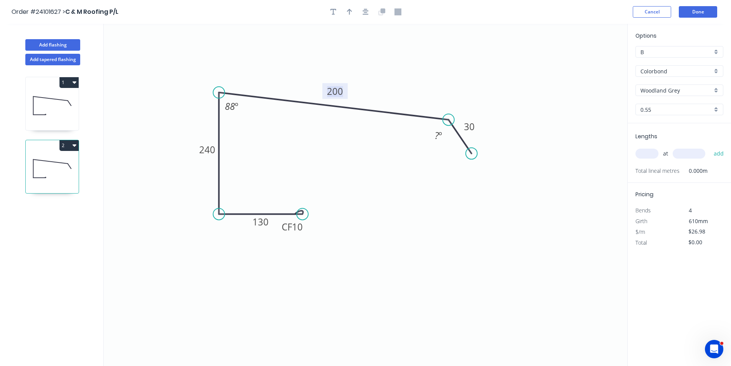
click at [340, 93] on tspan "200" at bounding box center [335, 91] width 16 height 13
click at [433, 236] on icon "0 CF 10 130 240 130 30 ? º 88 º" at bounding box center [366, 195] width 524 height 342
type input "$21.66"
click at [654, 151] on input "text" at bounding box center [647, 154] width 23 height 10
type input "1"
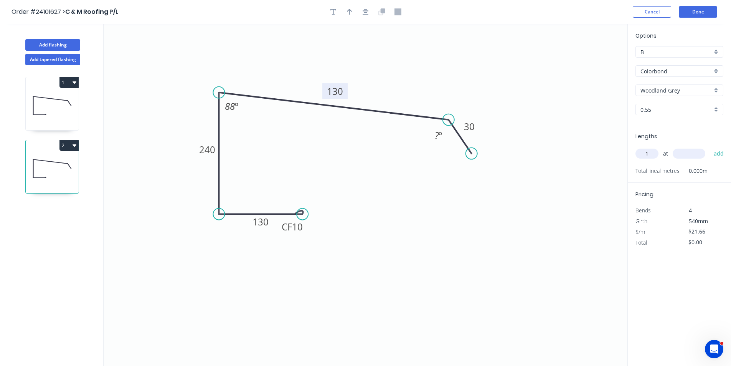
click at [676, 150] on input "text" at bounding box center [689, 154] width 33 height 10
type input "2200"
click at [710, 147] on button "add" at bounding box center [719, 153] width 18 height 13
click at [73, 144] on icon "button" at bounding box center [75, 145] width 4 height 6
click at [62, 167] on div "Duplicate" at bounding box center [42, 164] width 59 height 11
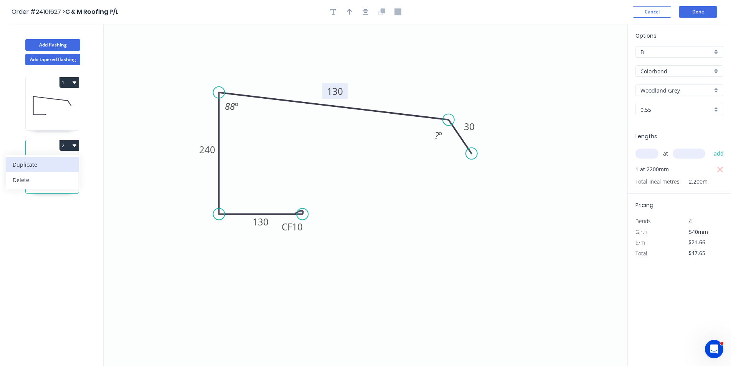
type input "$0.00"
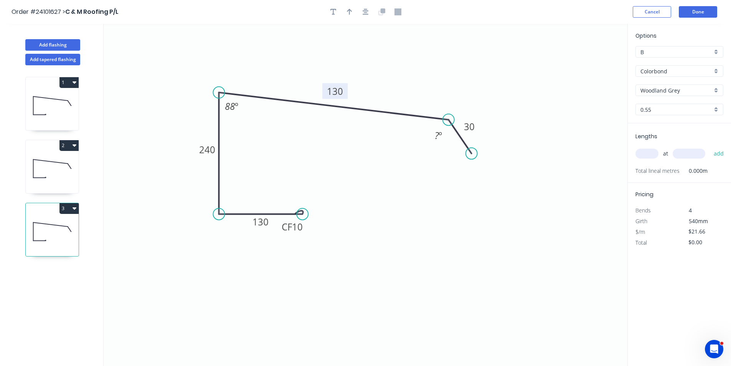
click at [338, 94] on tspan "130" at bounding box center [335, 91] width 16 height 13
click at [649, 151] on input "text" at bounding box center [647, 154] width 23 height 10
type input "$26.98"
type input "1"
click at [682, 154] on input "text" at bounding box center [689, 154] width 33 height 10
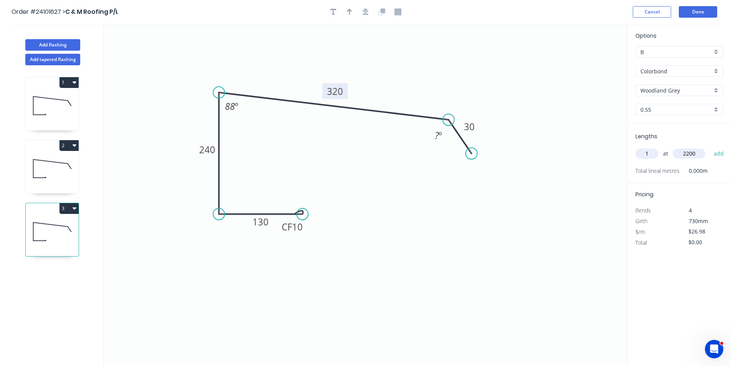
type input "2200"
click at [710, 147] on button "add" at bounding box center [719, 153] width 18 height 13
type input "$59.36"
click at [55, 172] on icon at bounding box center [52, 168] width 53 height 49
type input "$21.66"
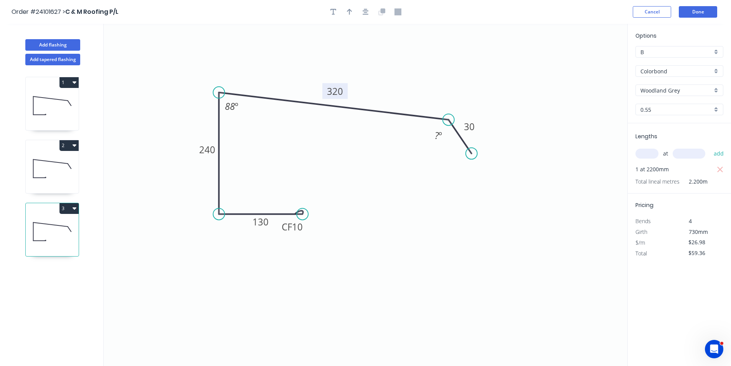
type input "$47.65"
click at [52, 123] on icon at bounding box center [52, 105] width 53 height 49
type input "$26.98"
type input "$938.90"
click at [707, 12] on button "Done" at bounding box center [698, 12] width 38 height 12
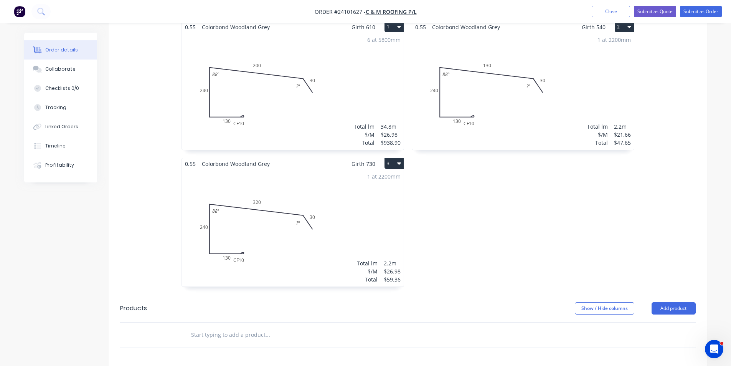
scroll to position [12, 0]
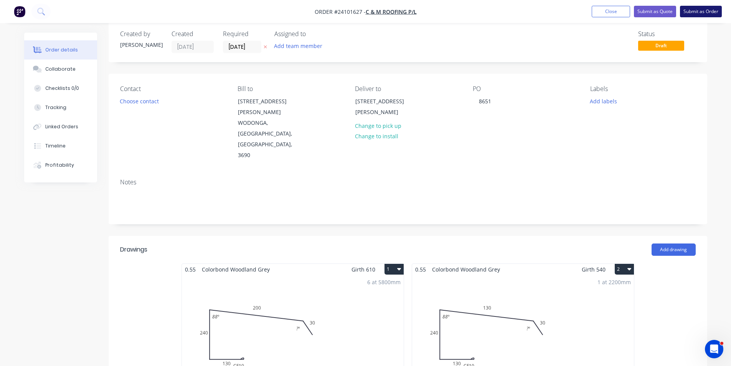
click at [696, 13] on button "Submit as Order" at bounding box center [701, 12] width 42 height 12
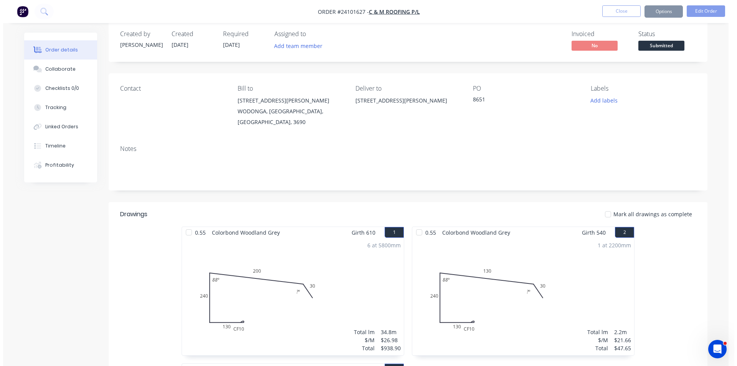
scroll to position [0, 0]
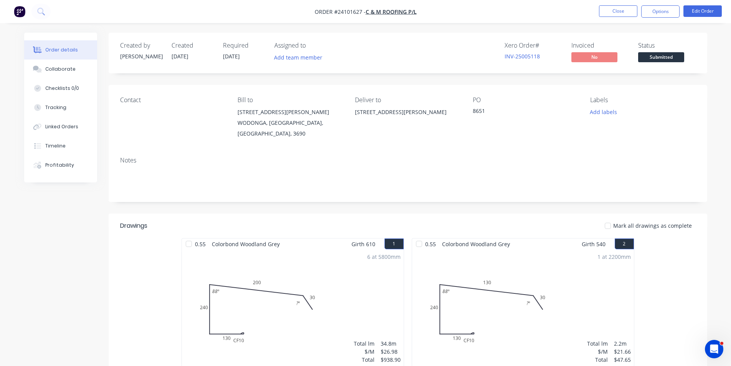
click at [17, 15] on img "button" at bounding box center [20, 12] width 12 height 12
